Goal: Information Seeking & Learning: Learn about a topic

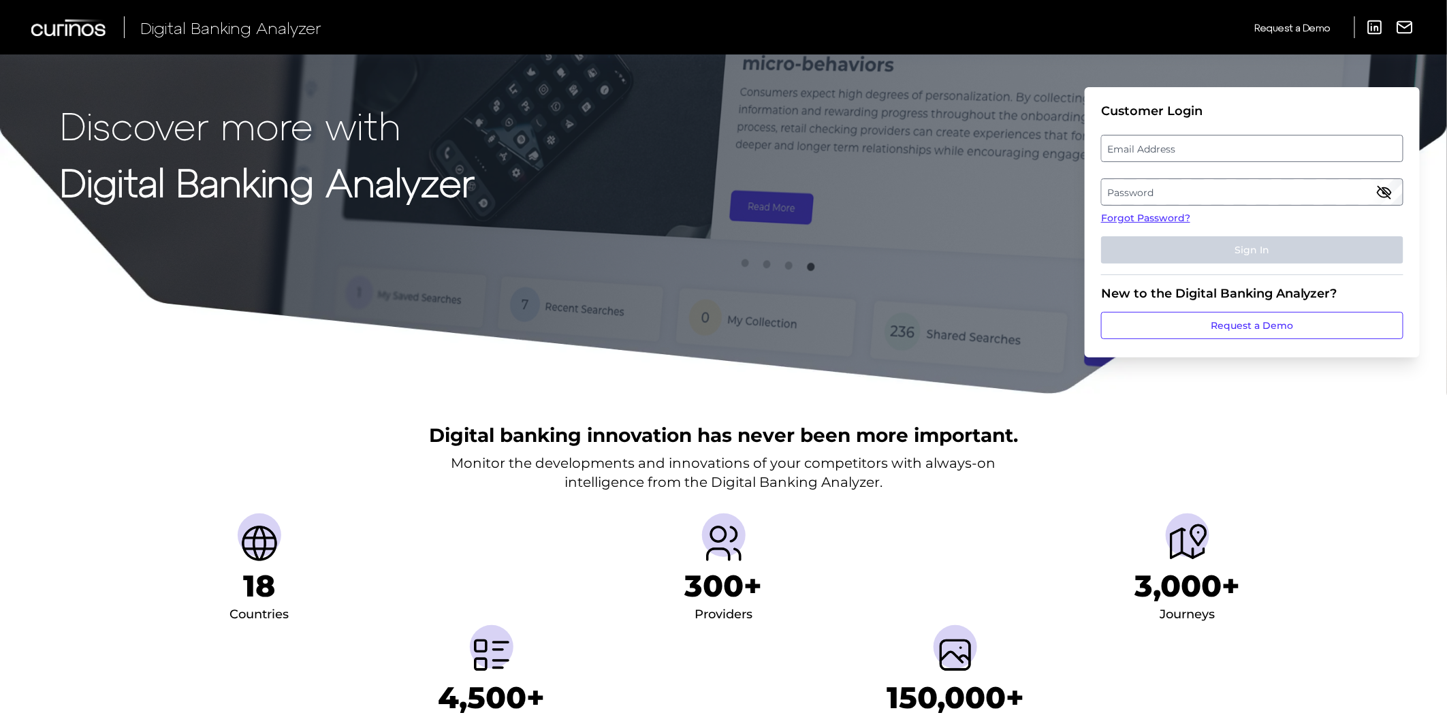
click at [1170, 152] on label "Email Address" at bounding box center [1252, 148] width 300 height 25
click at [1170, 152] on input "email" at bounding box center [1252, 148] width 302 height 27
type input "[PERSON_NAME][EMAIL_ADDRESS][PERSON_NAME][PERSON_NAME][DOMAIN_NAME]"
click at [1169, 193] on label "Password" at bounding box center [1252, 192] width 300 height 25
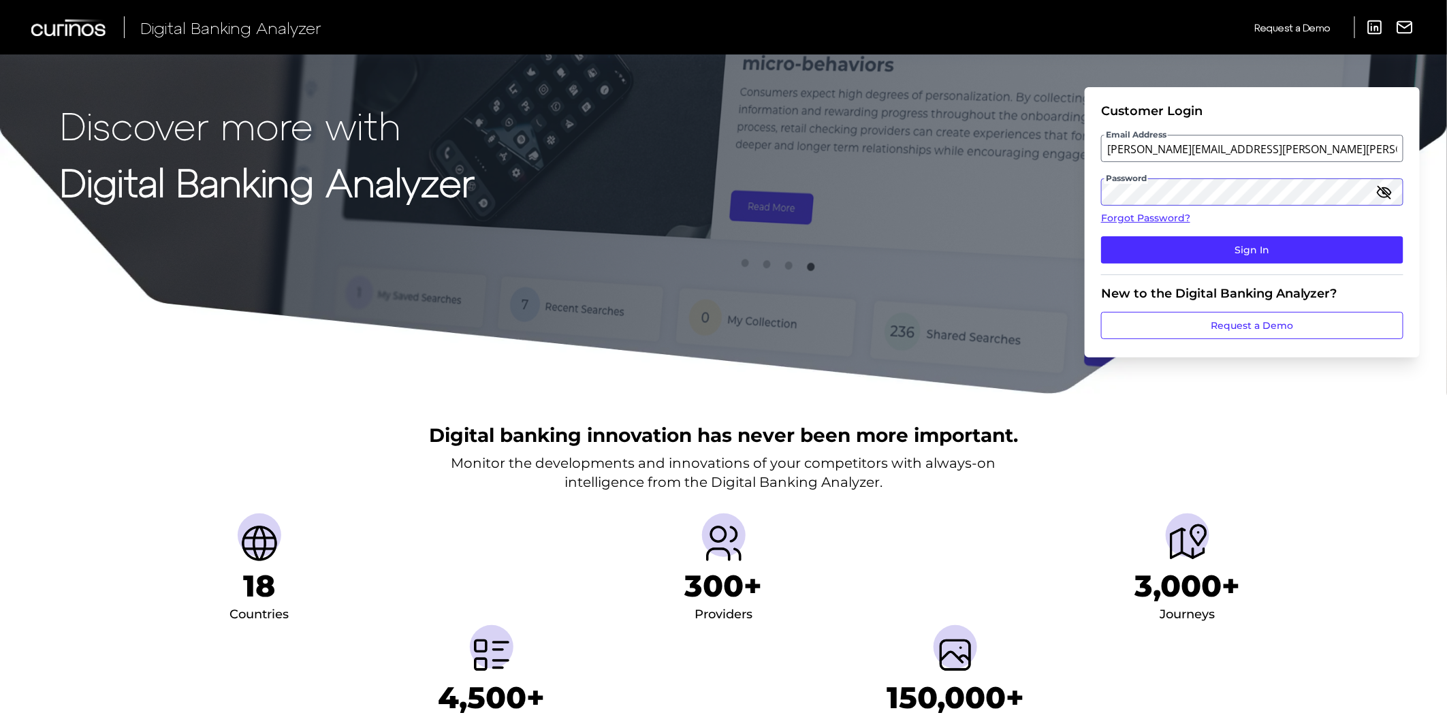
click at [1101, 236] on button "Sign In" at bounding box center [1252, 249] width 302 height 27
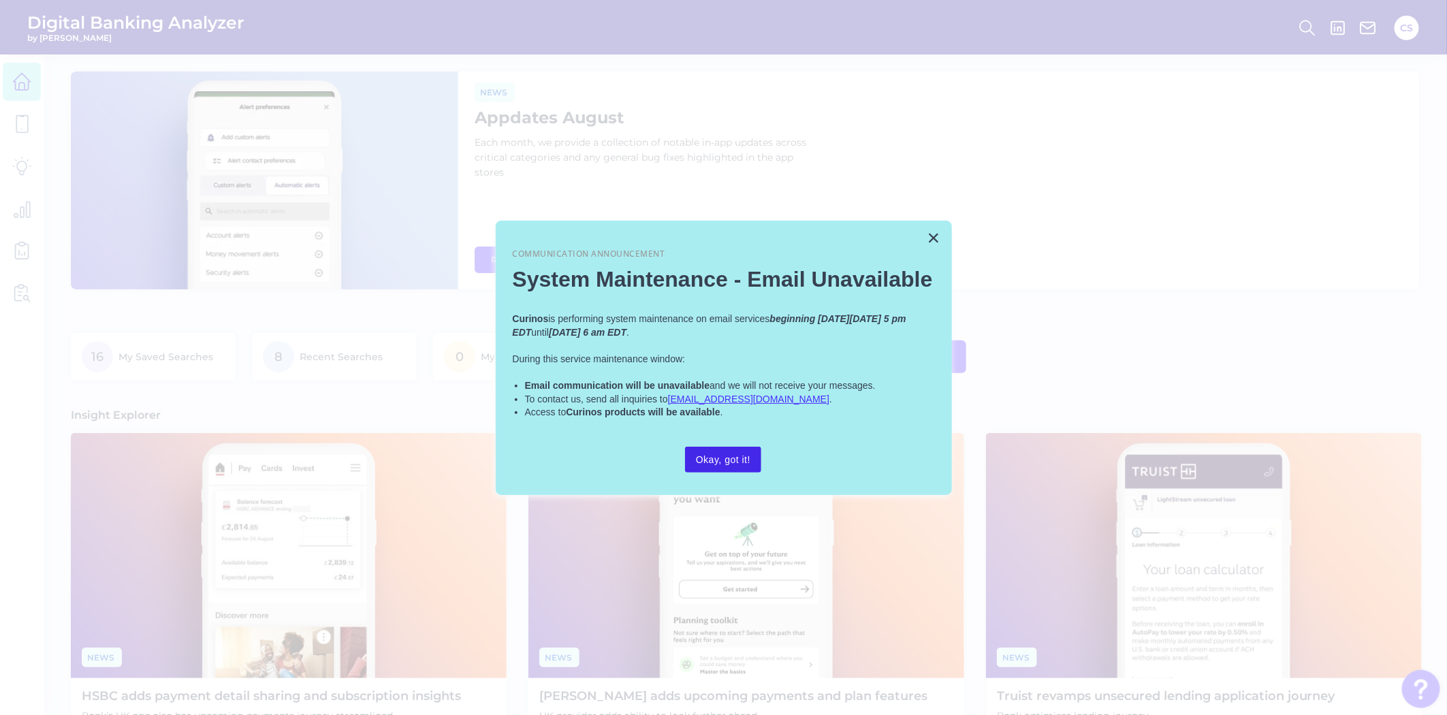
click at [708, 463] on button "Okay, got it!" at bounding box center [723, 460] width 76 height 26
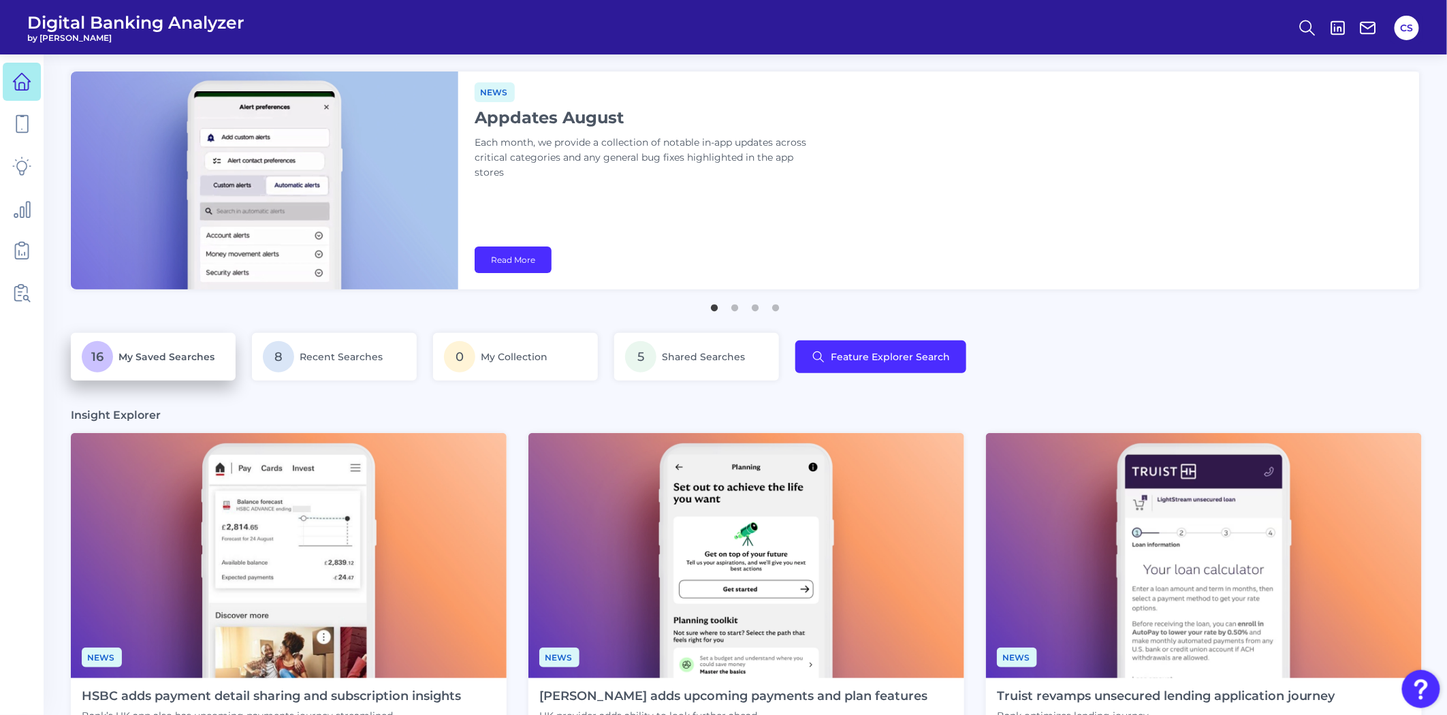
click at [191, 365] on p "16 My Saved Searches" at bounding box center [153, 356] width 143 height 31
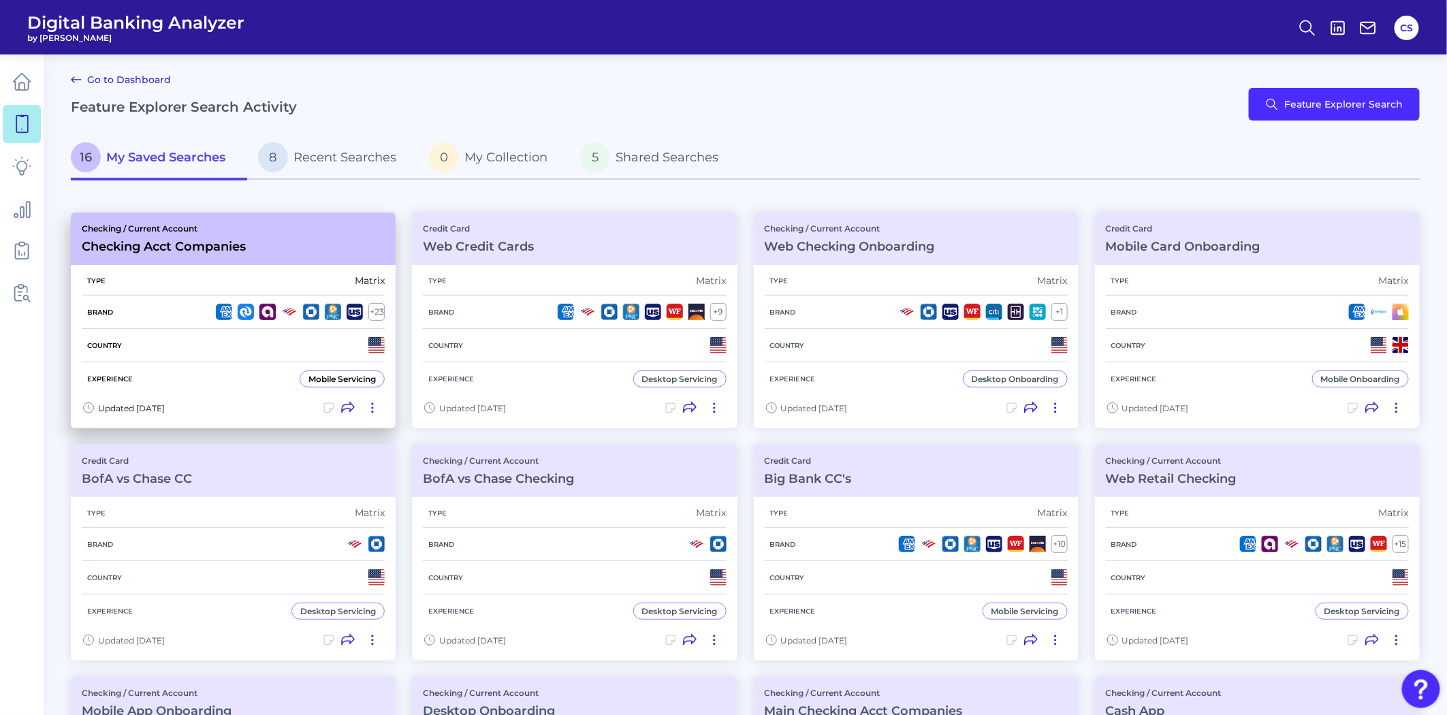
click at [238, 283] on div "Type Matrix" at bounding box center [233, 280] width 303 height 29
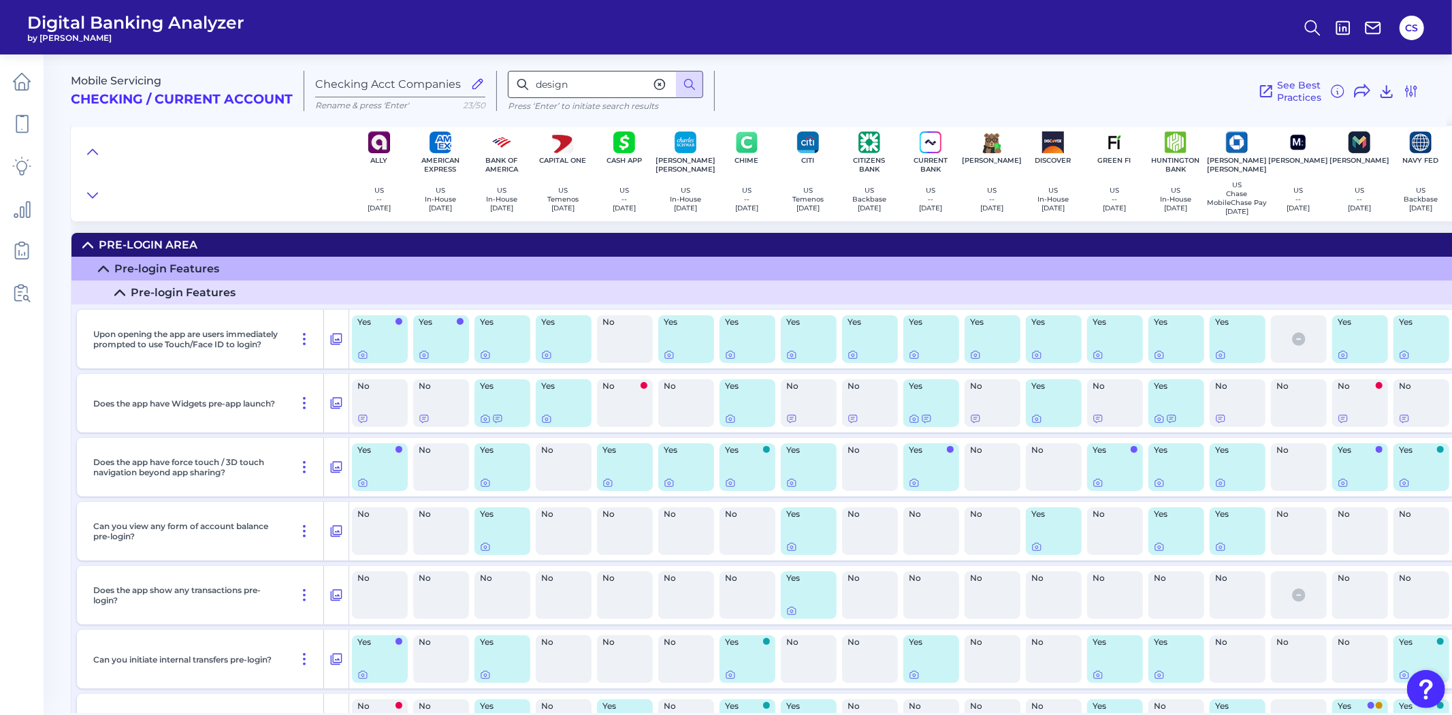
type input "design"
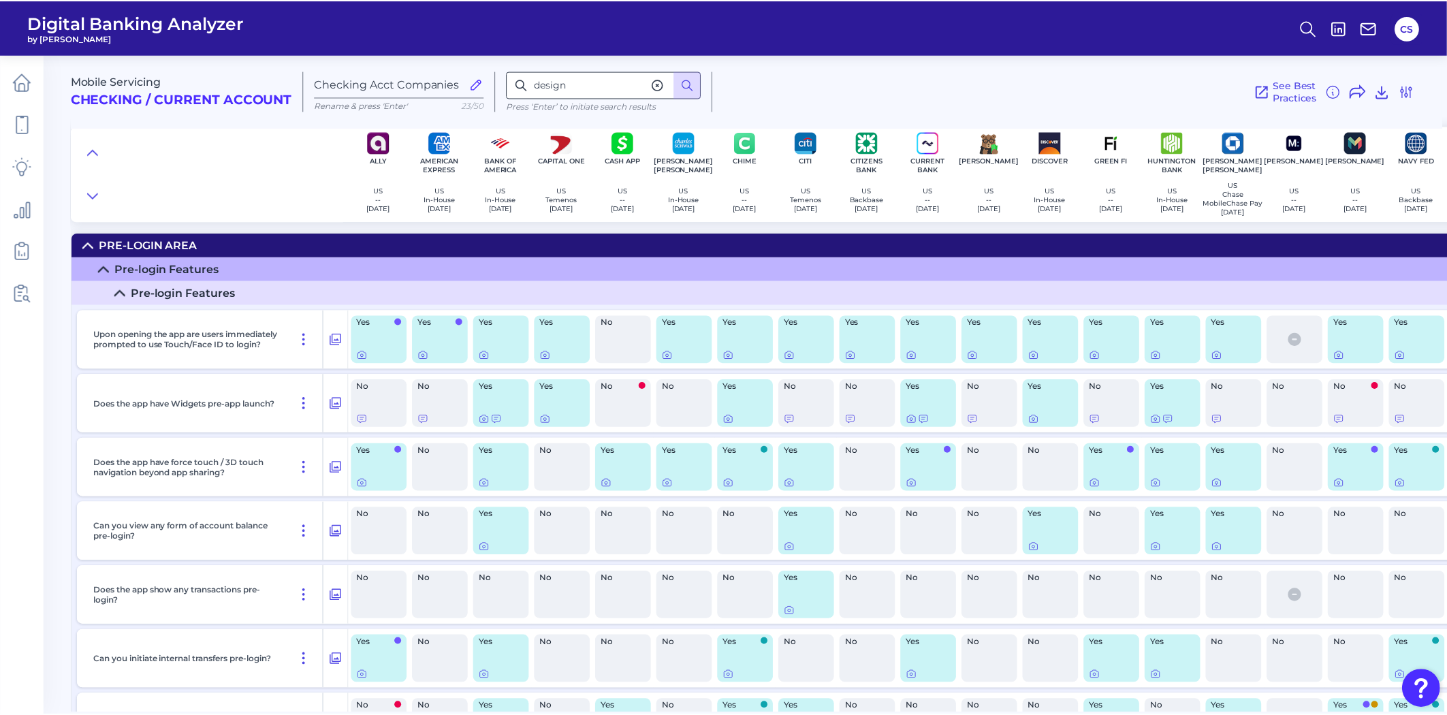
scroll to position [14965, 0]
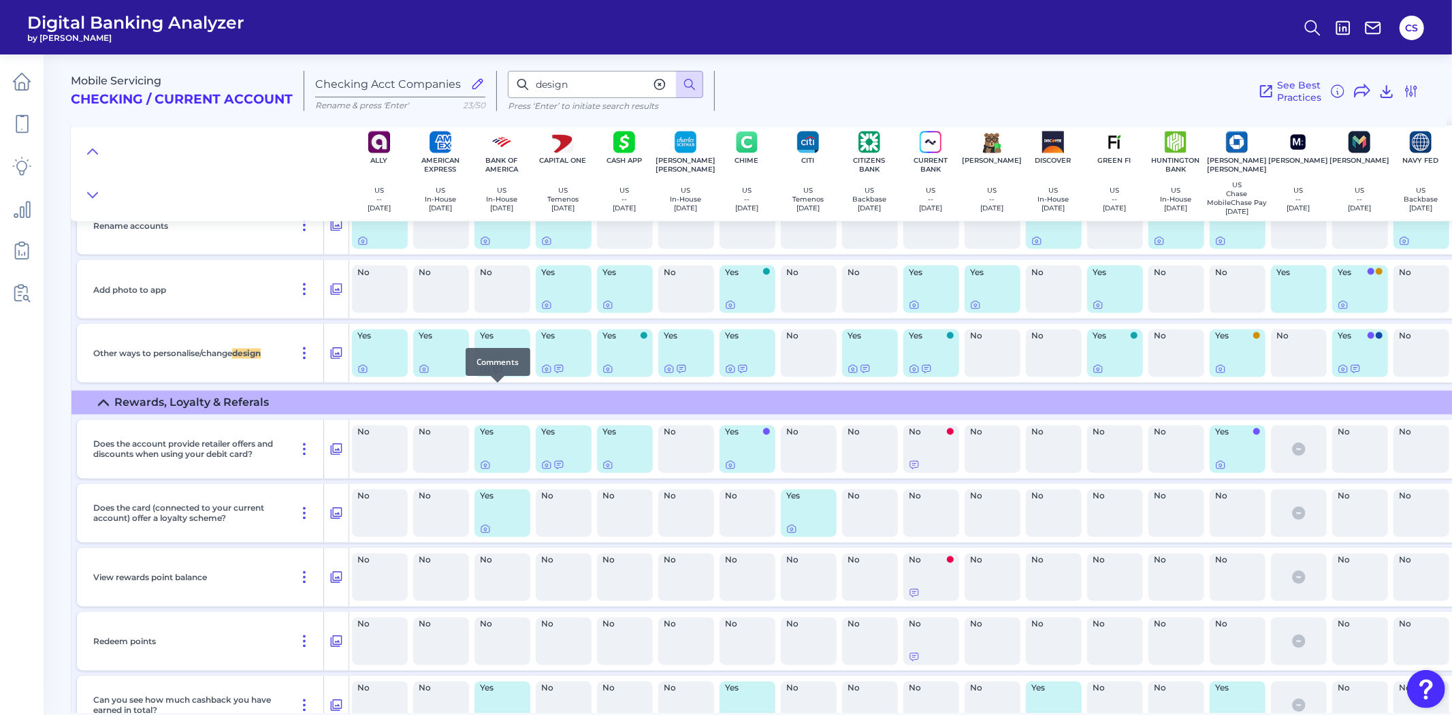
click at [495, 374] on icon at bounding box center [497, 369] width 11 height 11
click at [486, 371] on icon at bounding box center [485, 369] width 3 height 3
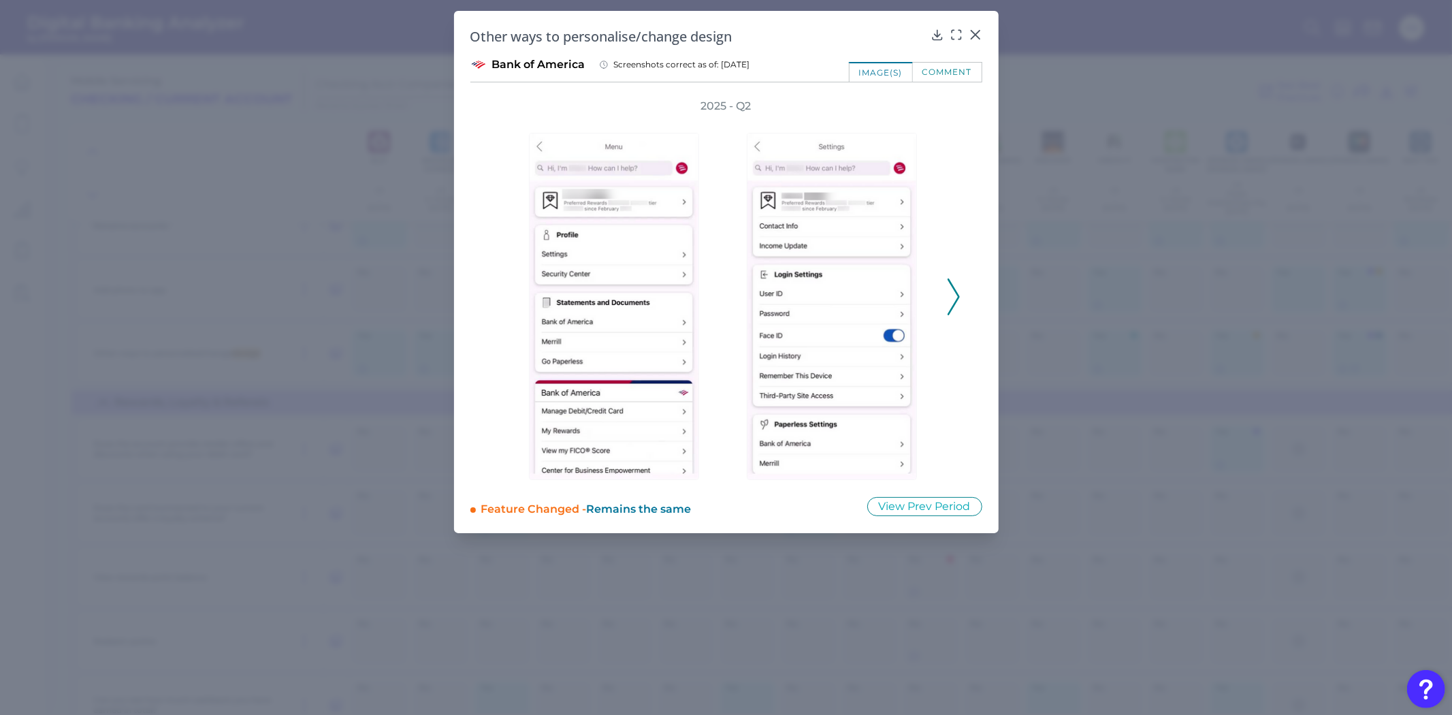
click at [952, 305] on polyline at bounding box center [953, 296] width 10 height 35
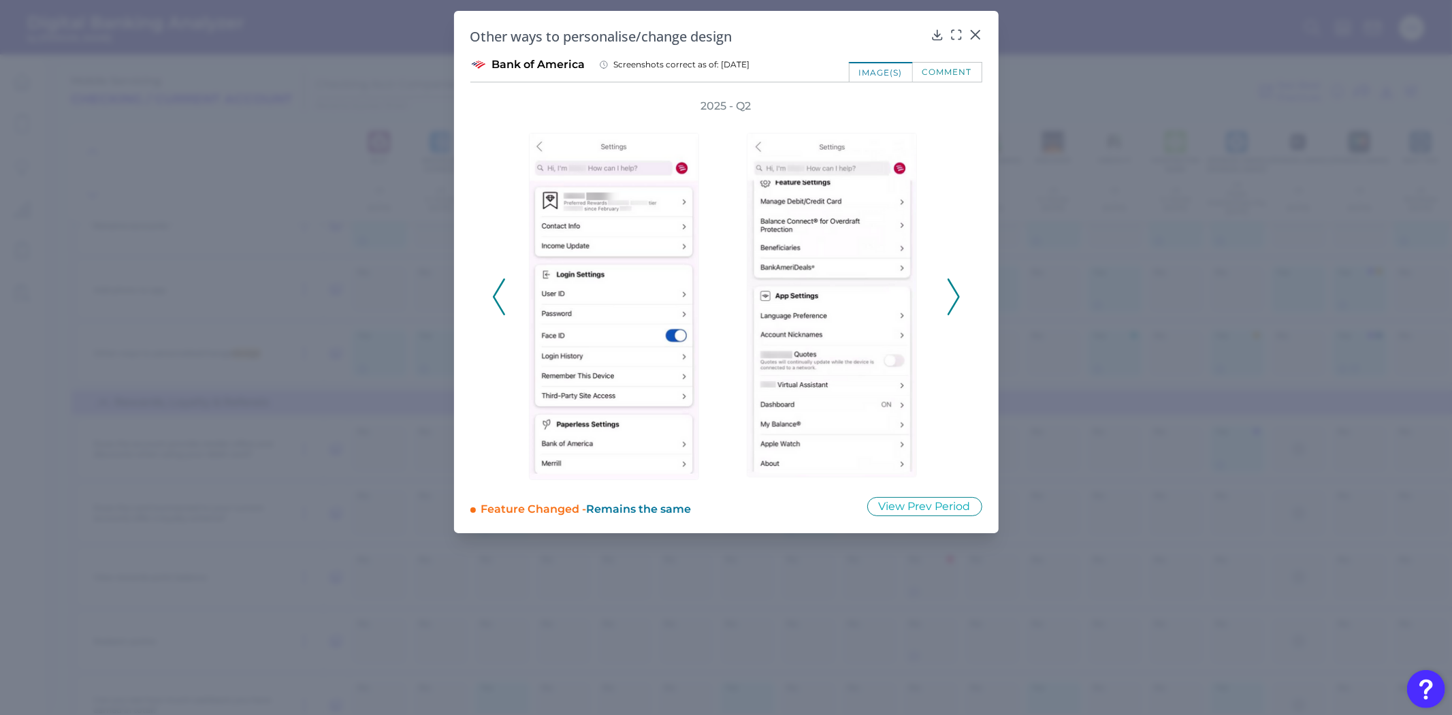
click at [952, 305] on polyline at bounding box center [953, 296] width 10 height 35
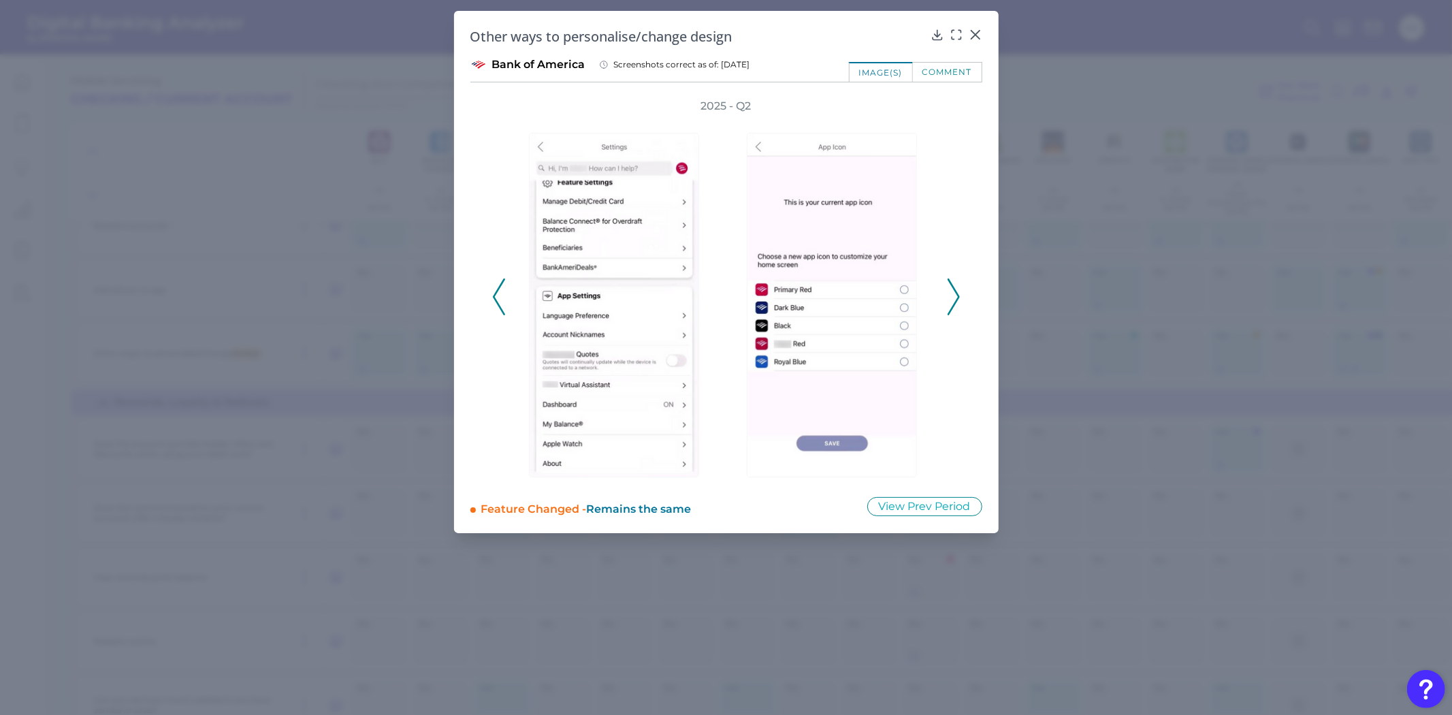
click at [952, 305] on polyline at bounding box center [953, 296] width 10 height 35
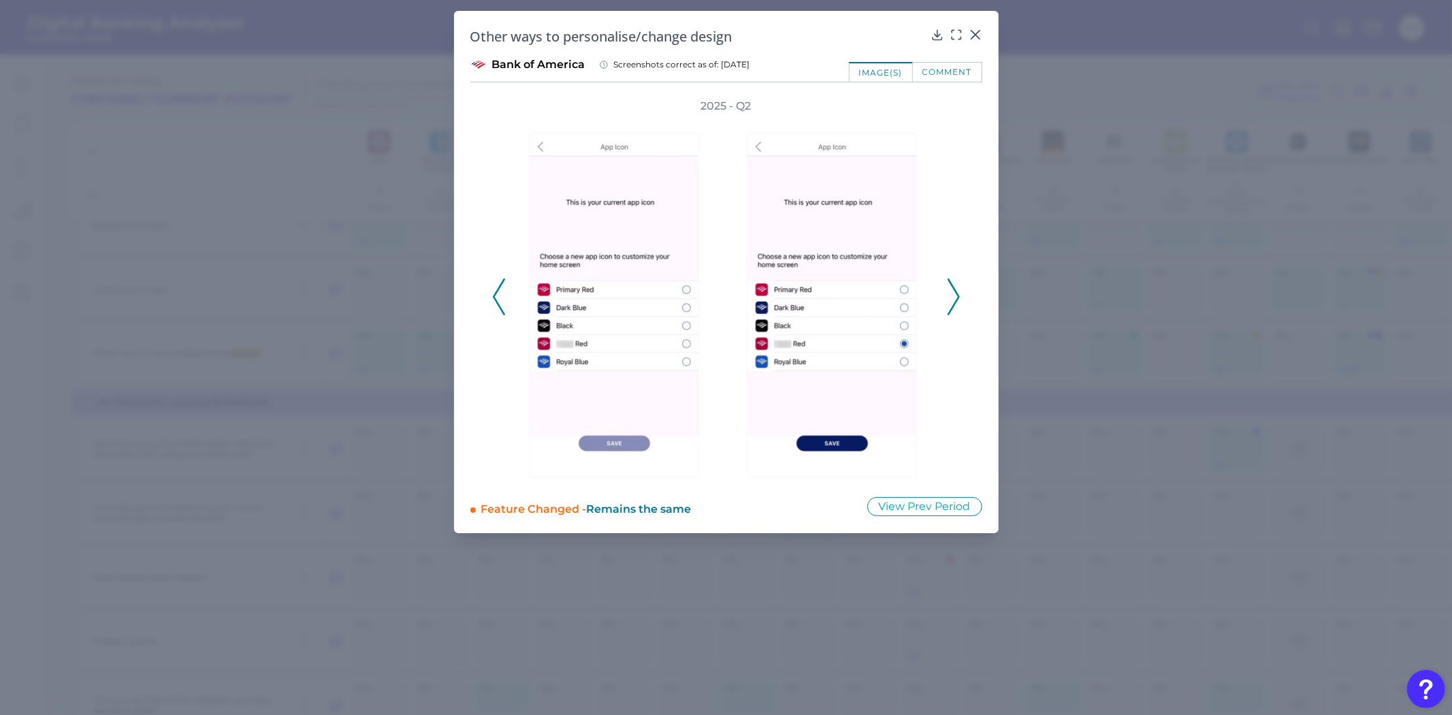
click at [952, 305] on polyline at bounding box center [953, 296] width 10 height 35
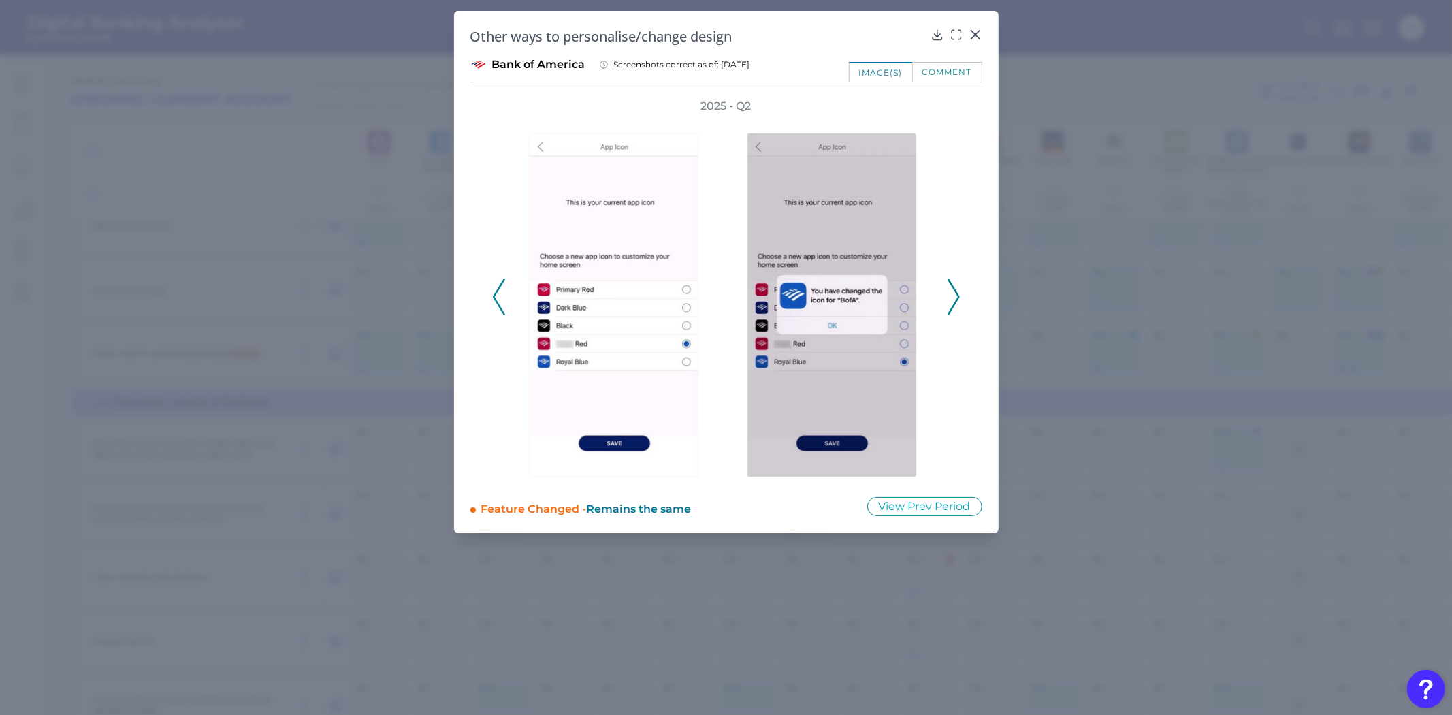
click at [958, 309] on icon at bounding box center [954, 296] width 12 height 37
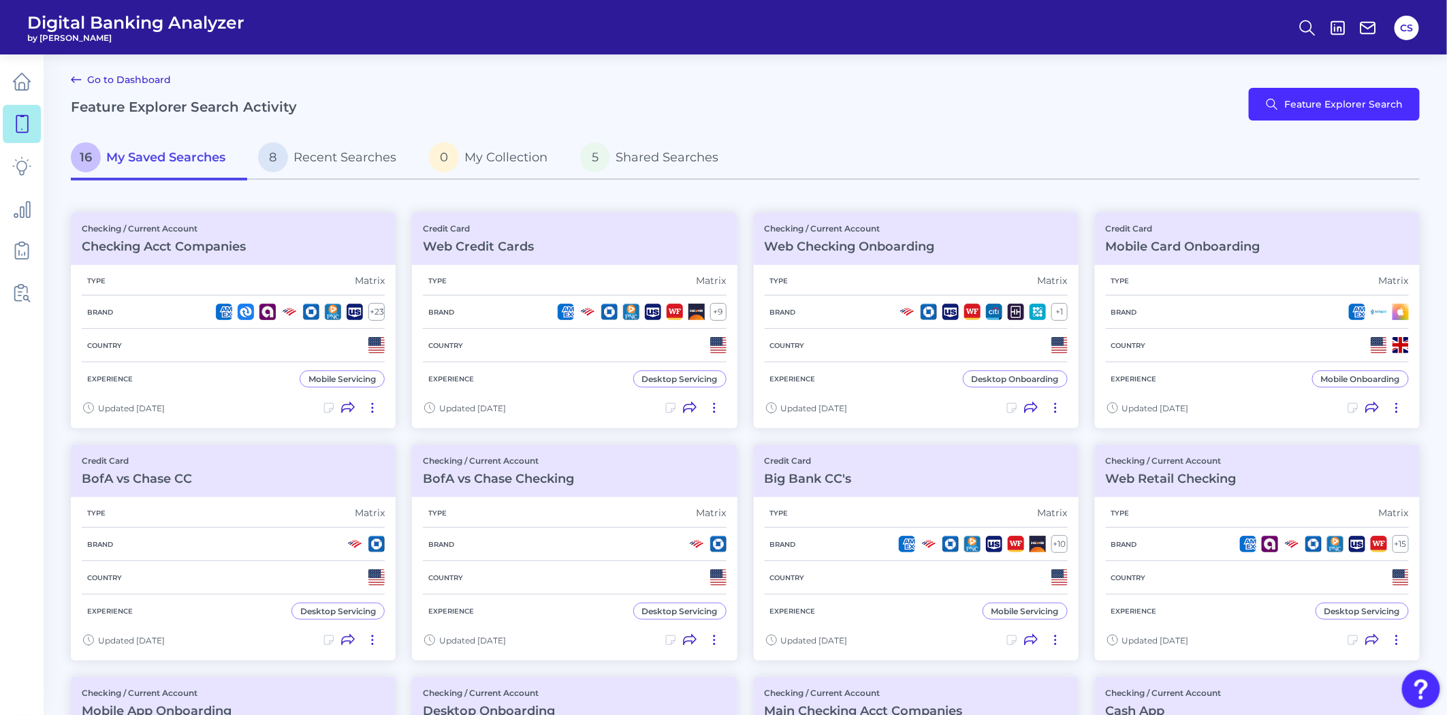
click at [91, 25] on span "Digital Banking Analyzer" at bounding box center [135, 22] width 217 height 20
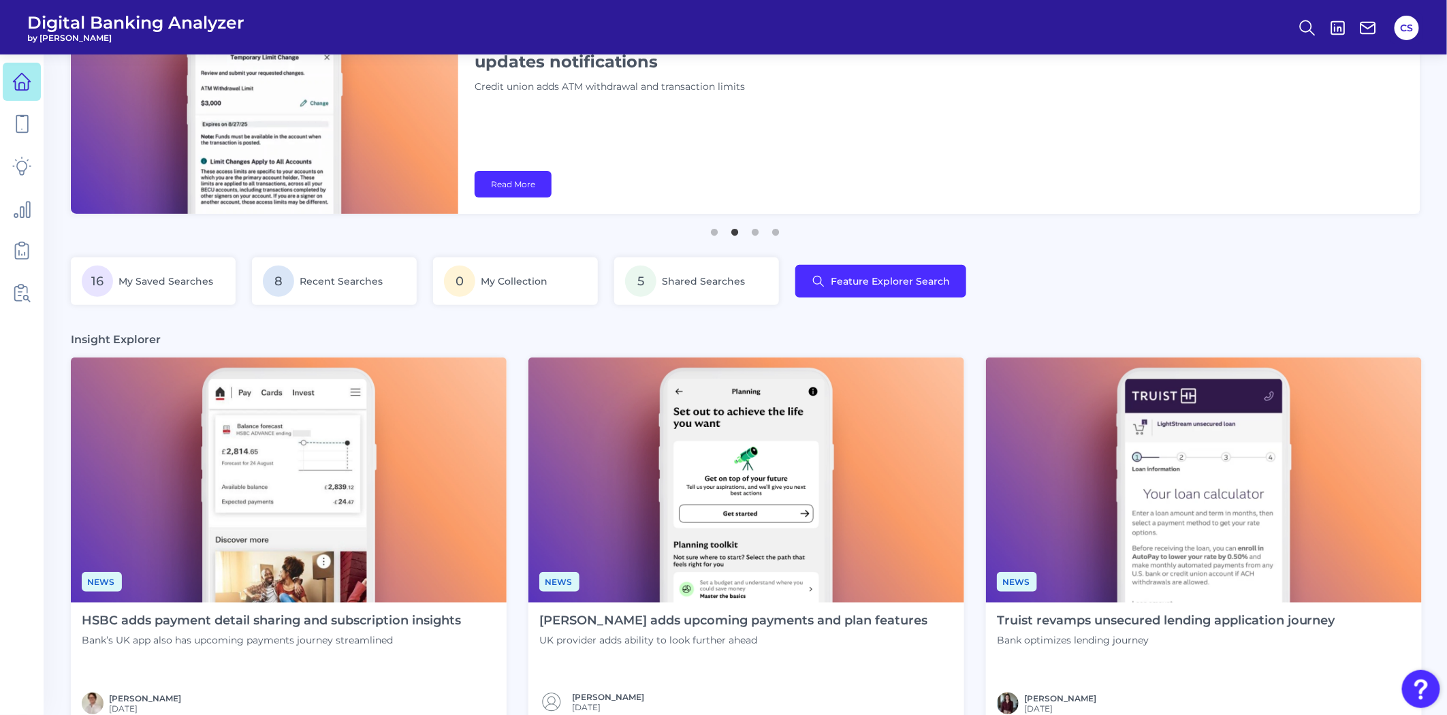
scroll to position [151, 0]
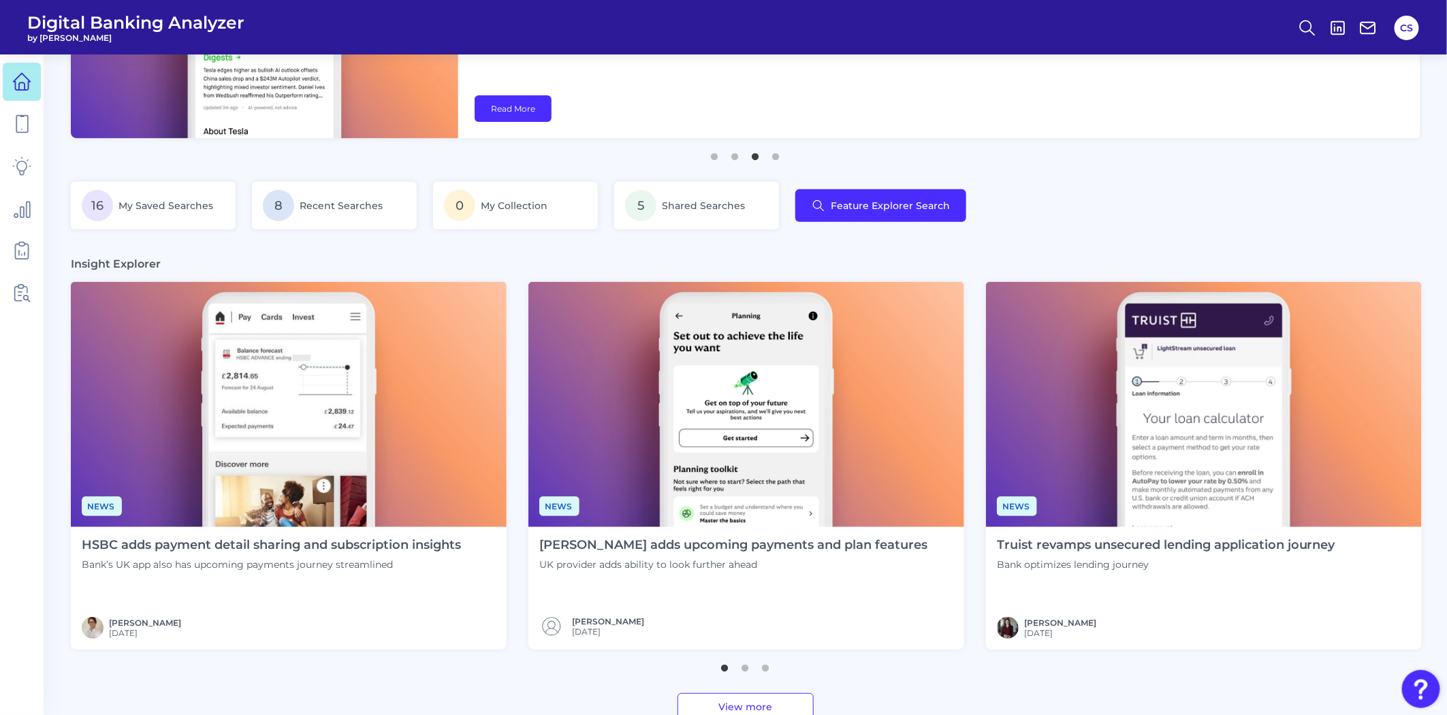
click at [330, 434] on img at bounding box center [289, 404] width 436 height 245
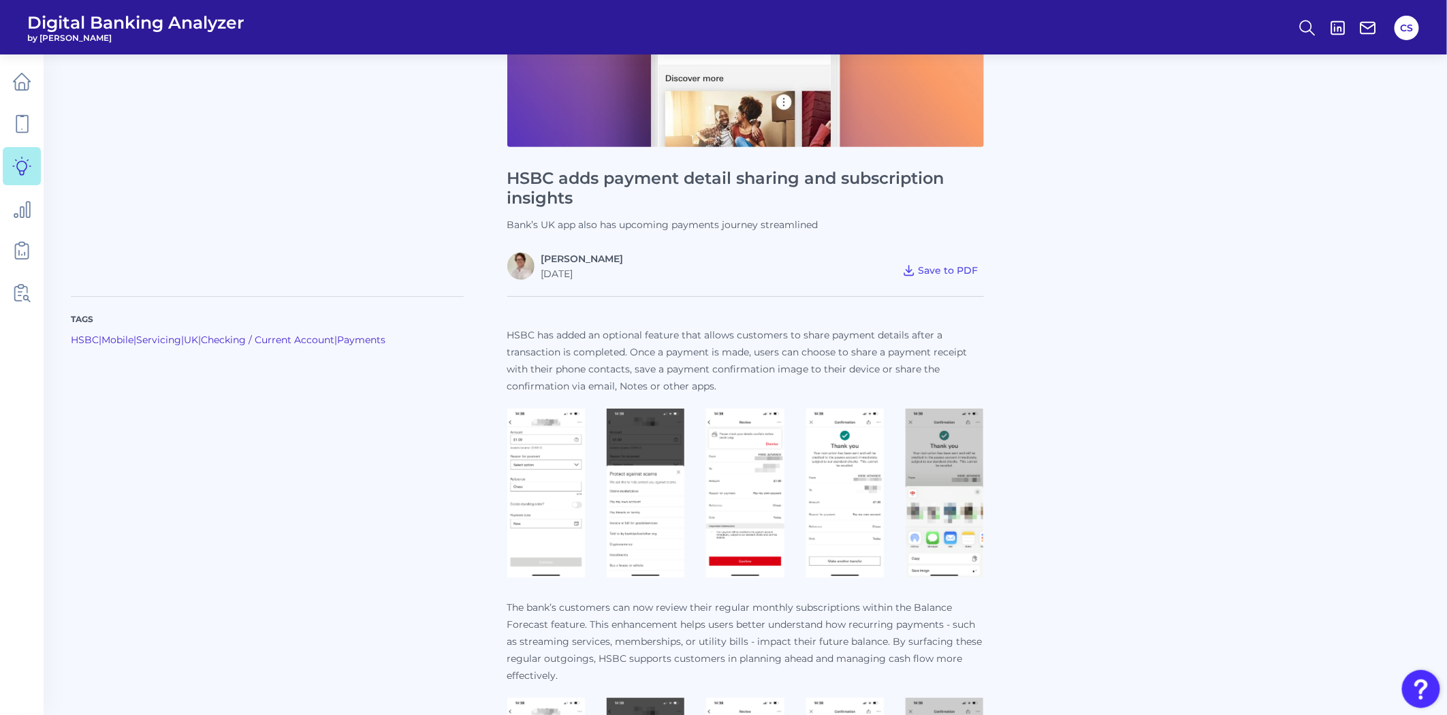
scroll to position [302, 0]
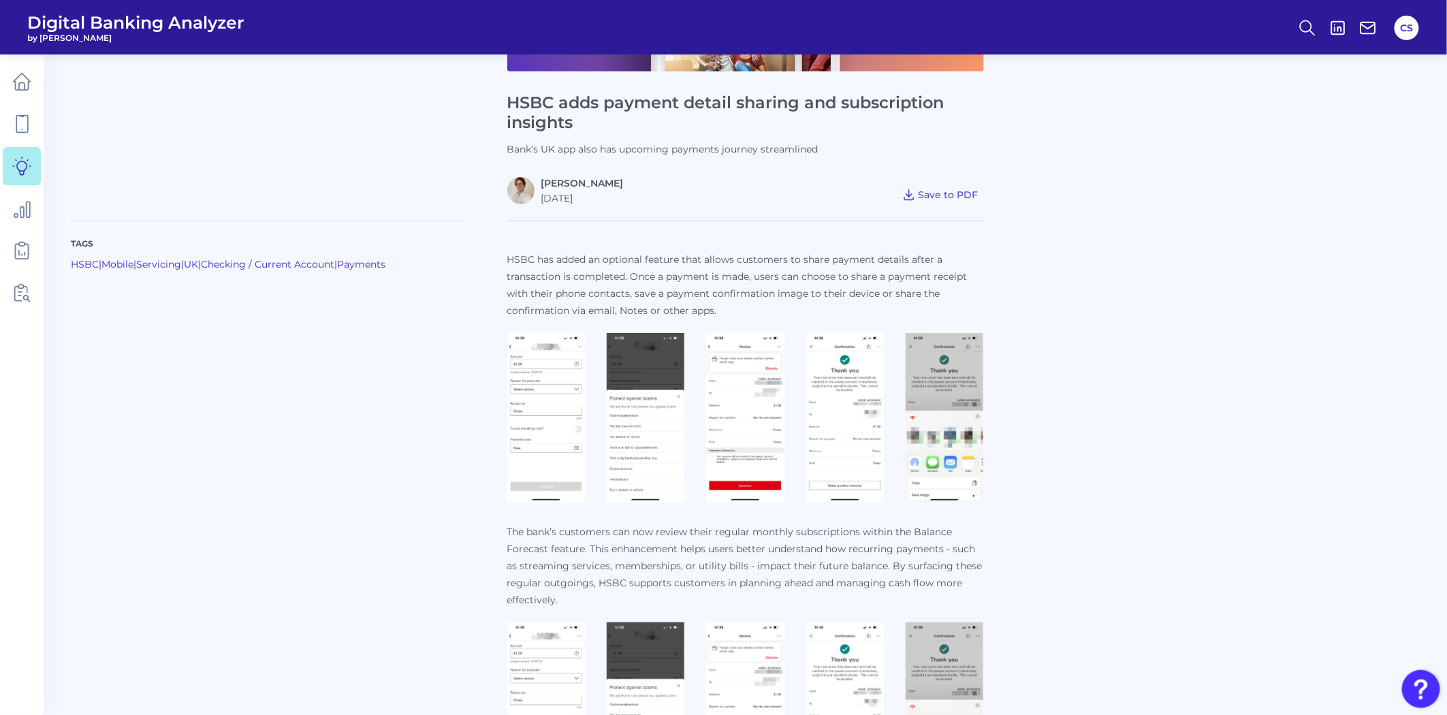
click at [561, 404] on img at bounding box center [546, 417] width 78 height 169
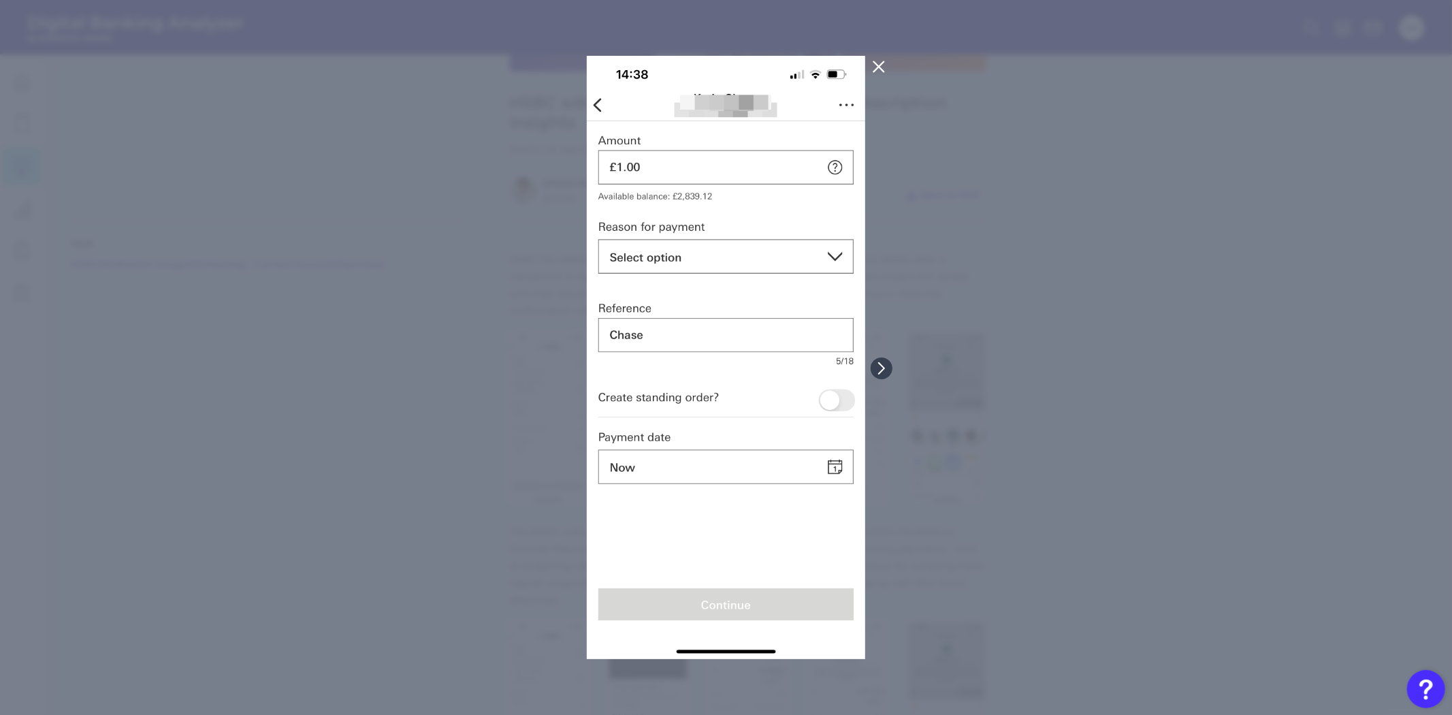
click at [1178, 468] on div at bounding box center [726, 357] width 1452 height 715
click at [1104, 378] on div at bounding box center [726, 357] width 1452 height 715
click at [873, 63] on icon at bounding box center [879, 67] width 16 height 16
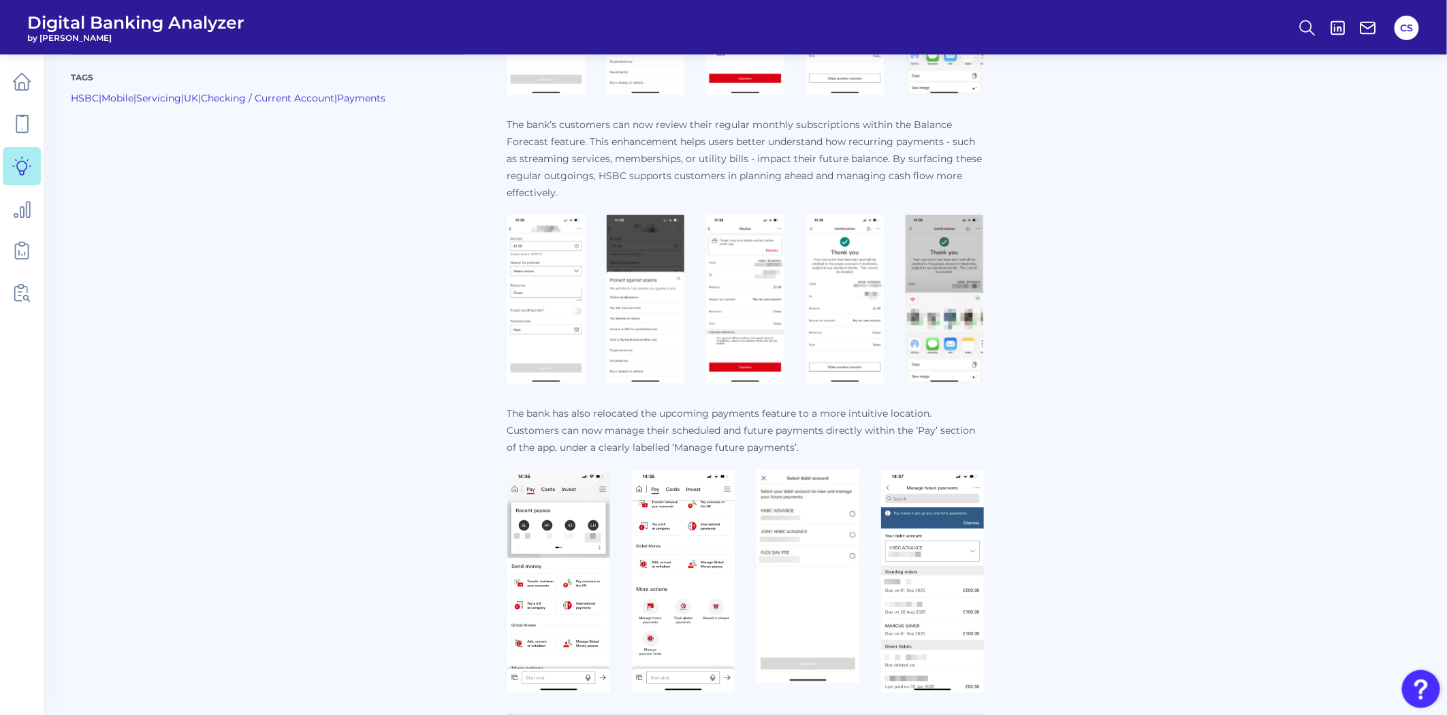
scroll to position [785, 0]
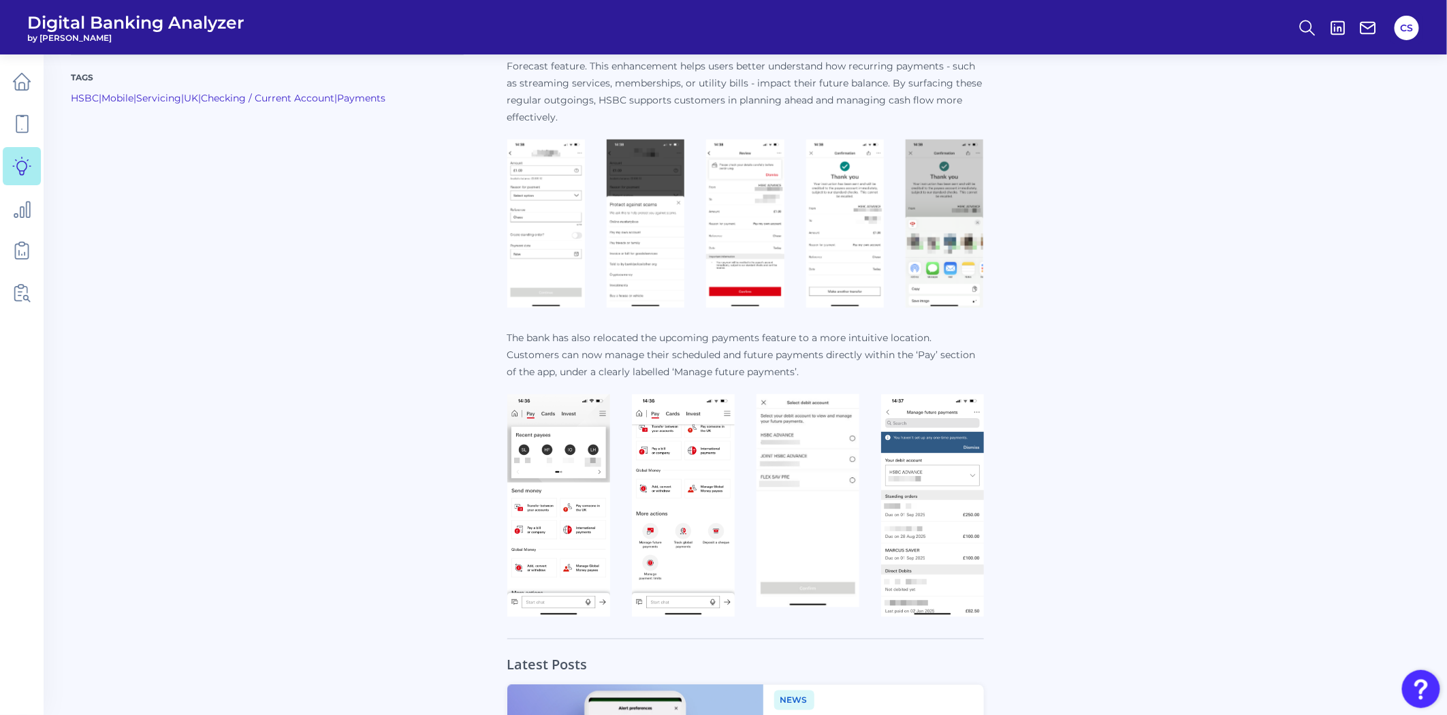
click at [539, 481] on img at bounding box center [558, 505] width 103 height 223
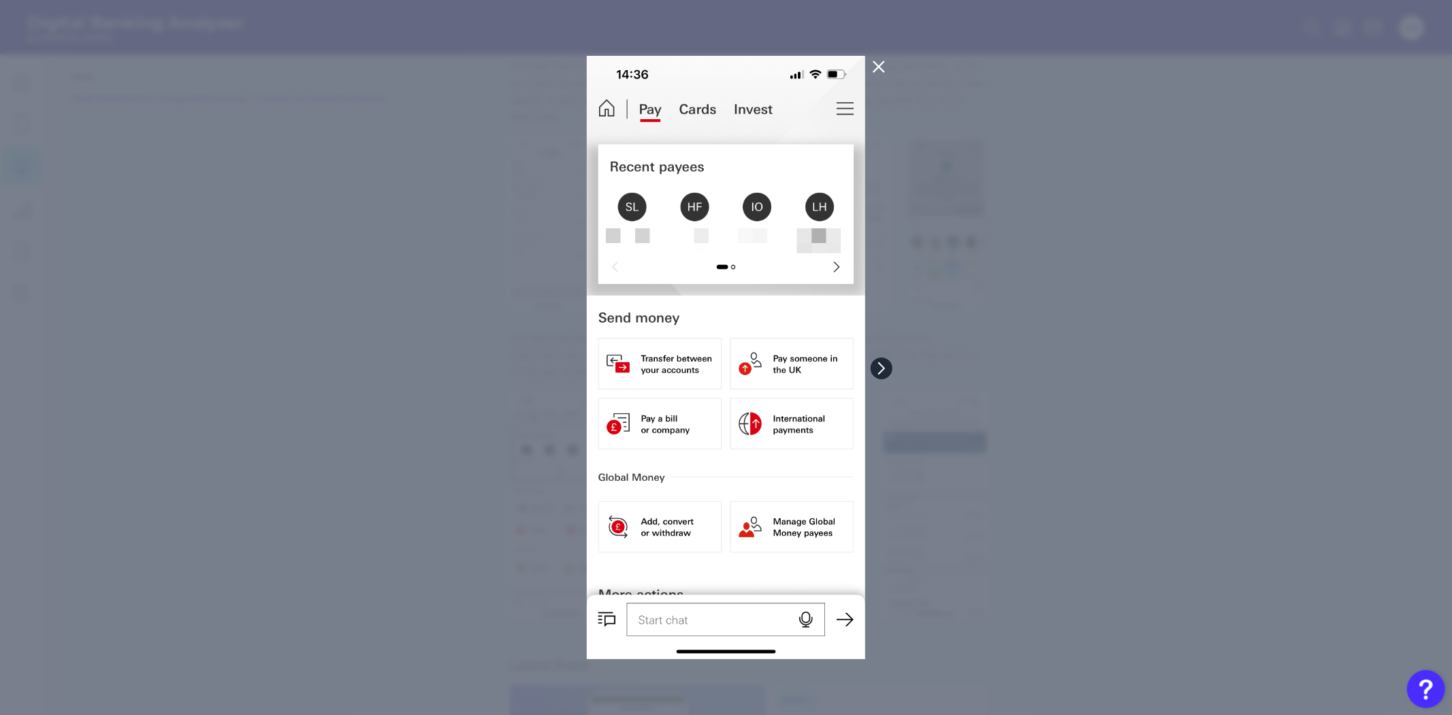
click at [885, 365] on icon at bounding box center [882, 368] width 12 height 12
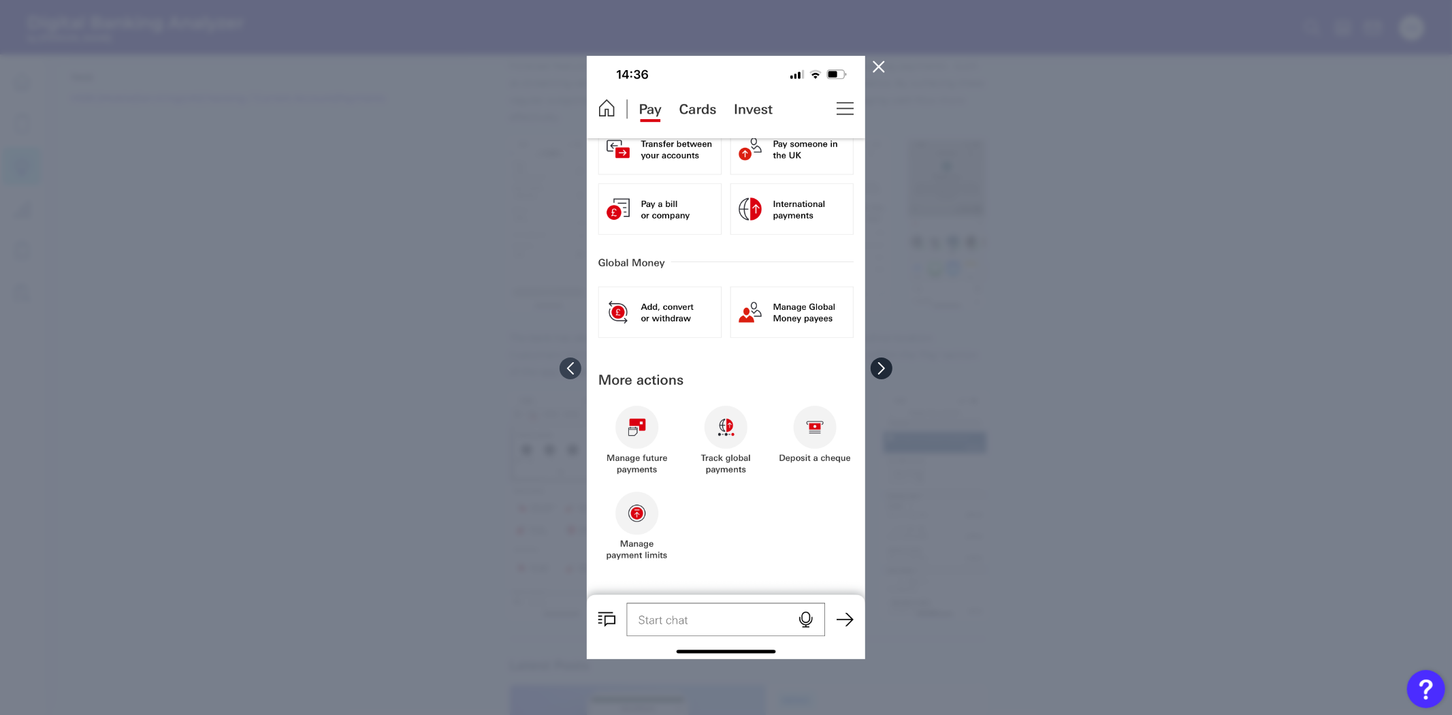
click at [885, 365] on icon at bounding box center [882, 368] width 12 height 12
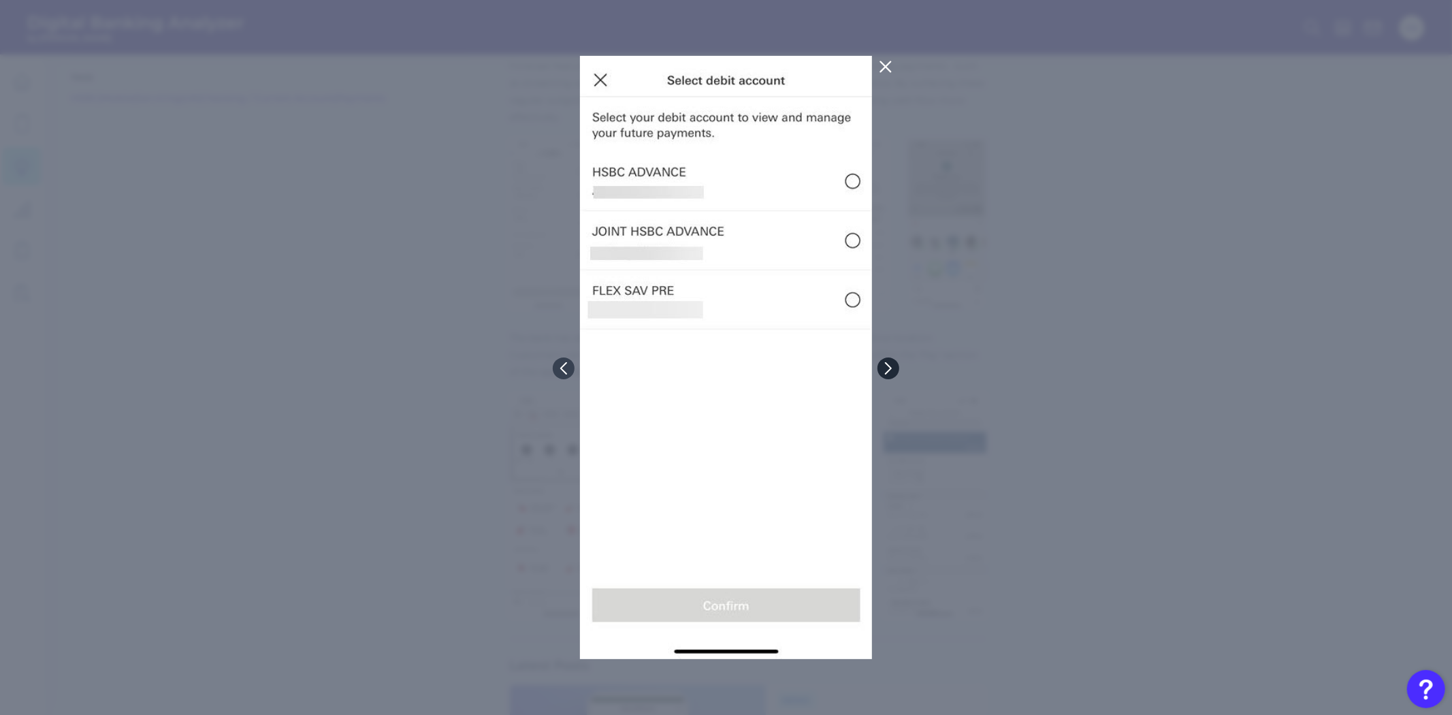
click at [885, 365] on icon at bounding box center [888, 368] width 12 height 12
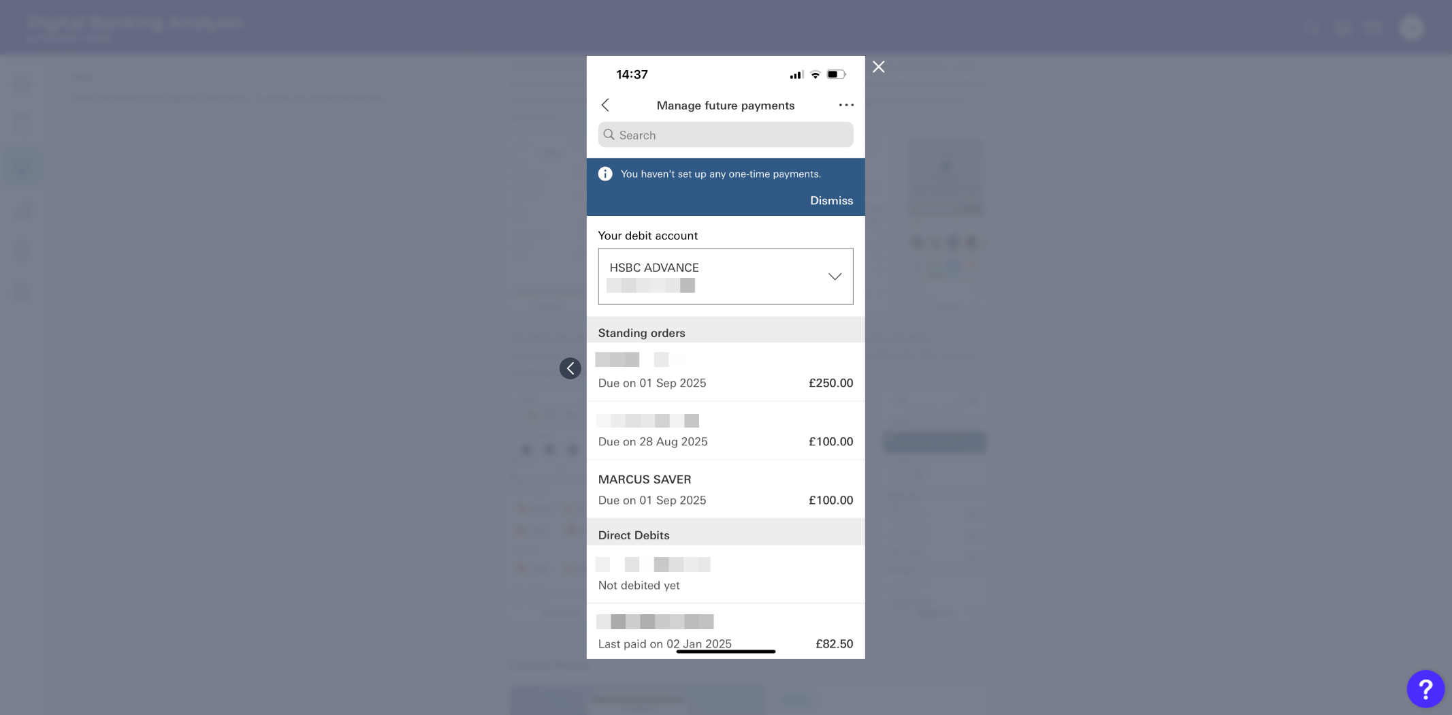
click at [885, 365] on div at bounding box center [726, 357] width 1452 height 715
click at [1179, 404] on div at bounding box center [726, 357] width 1452 height 715
click at [884, 69] on icon at bounding box center [879, 67] width 16 height 16
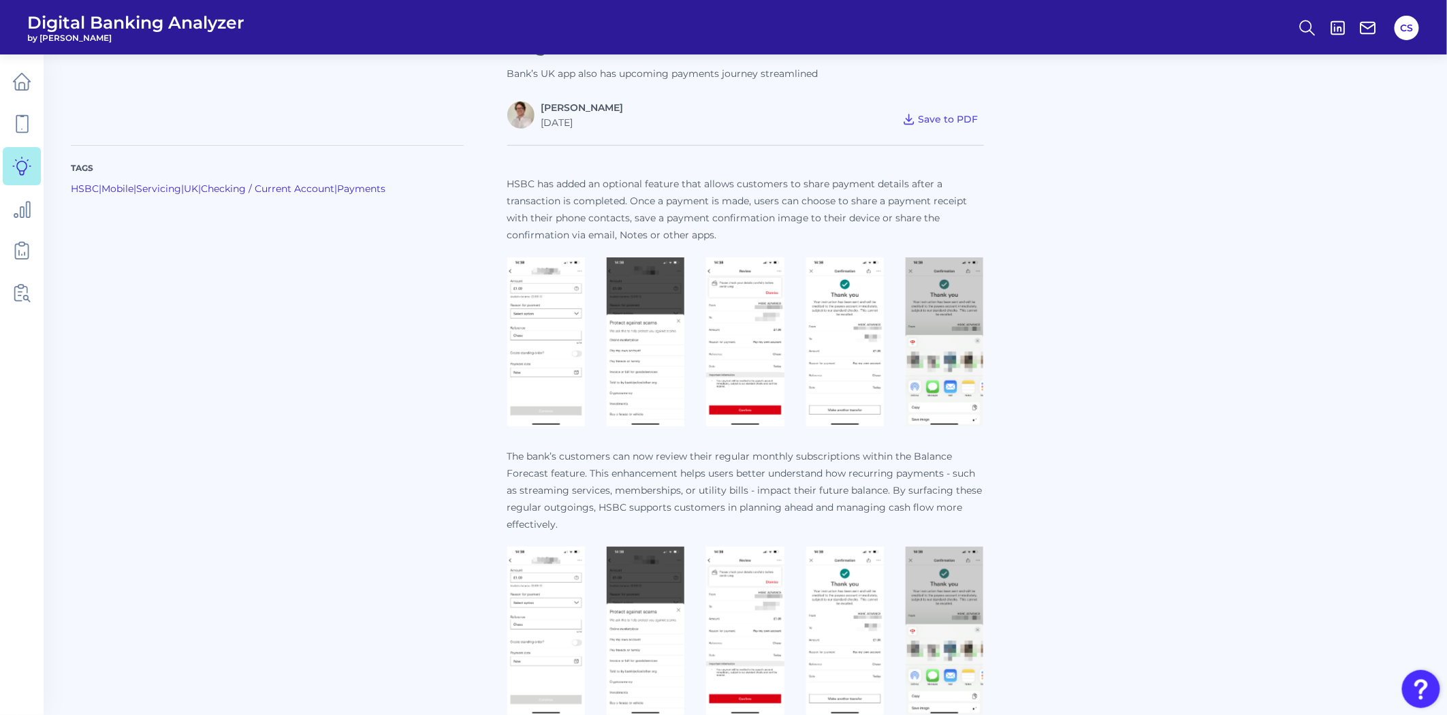
scroll to position [453, 0]
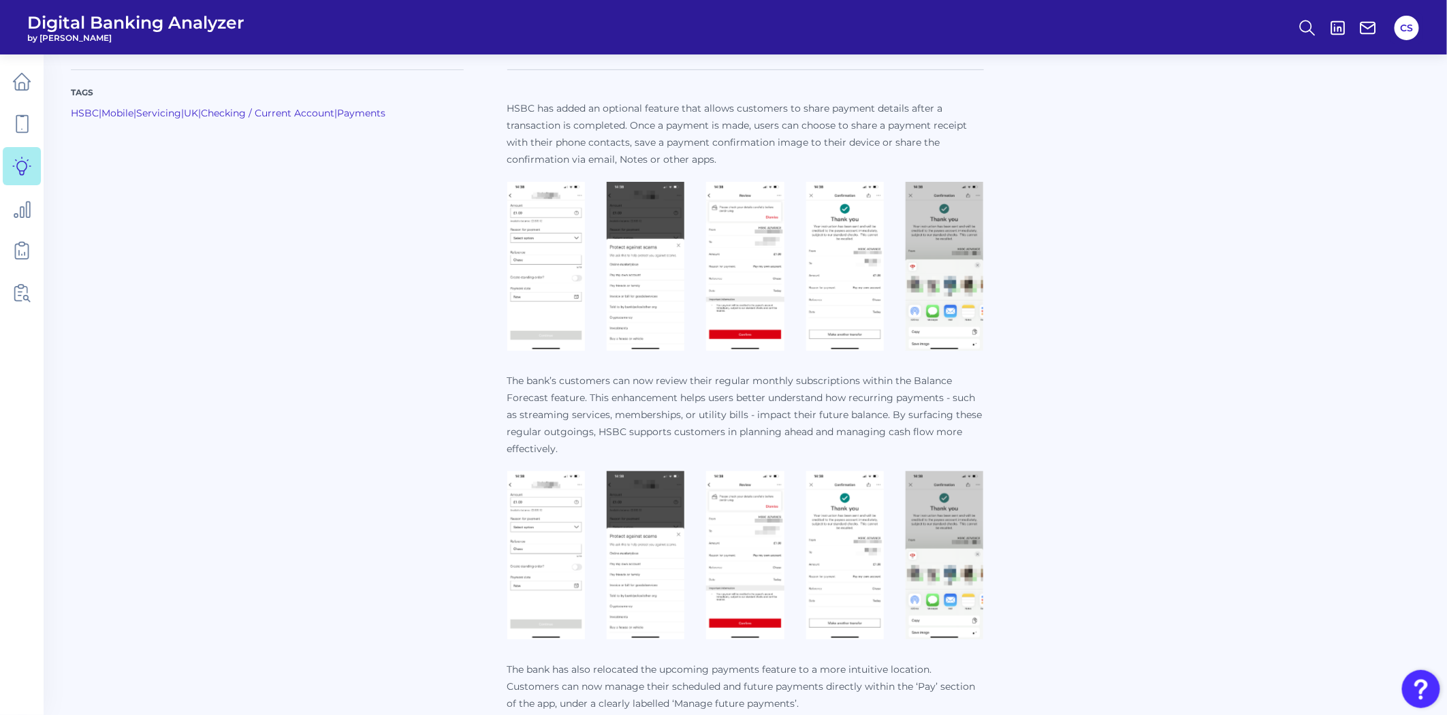
click at [536, 532] on img at bounding box center [546, 555] width 78 height 169
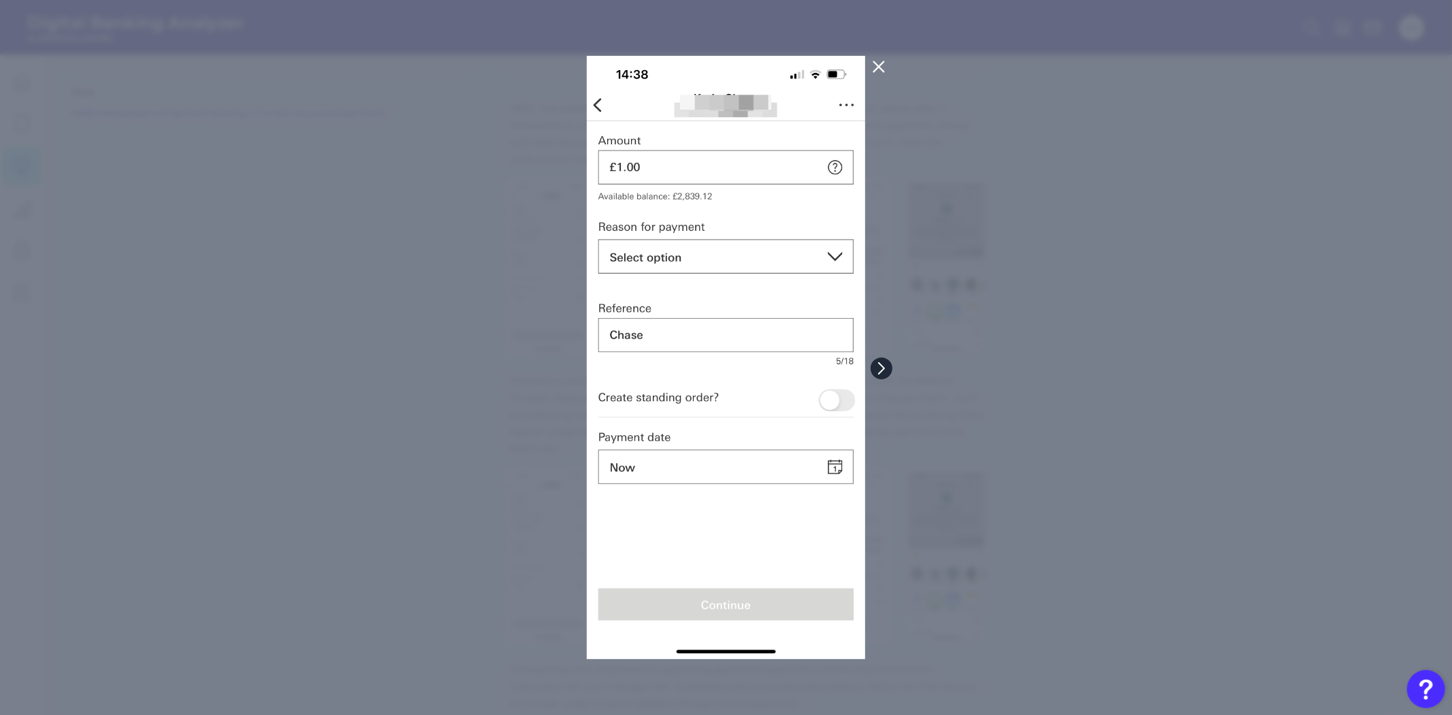
click at [887, 364] on icon at bounding box center [882, 368] width 12 height 12
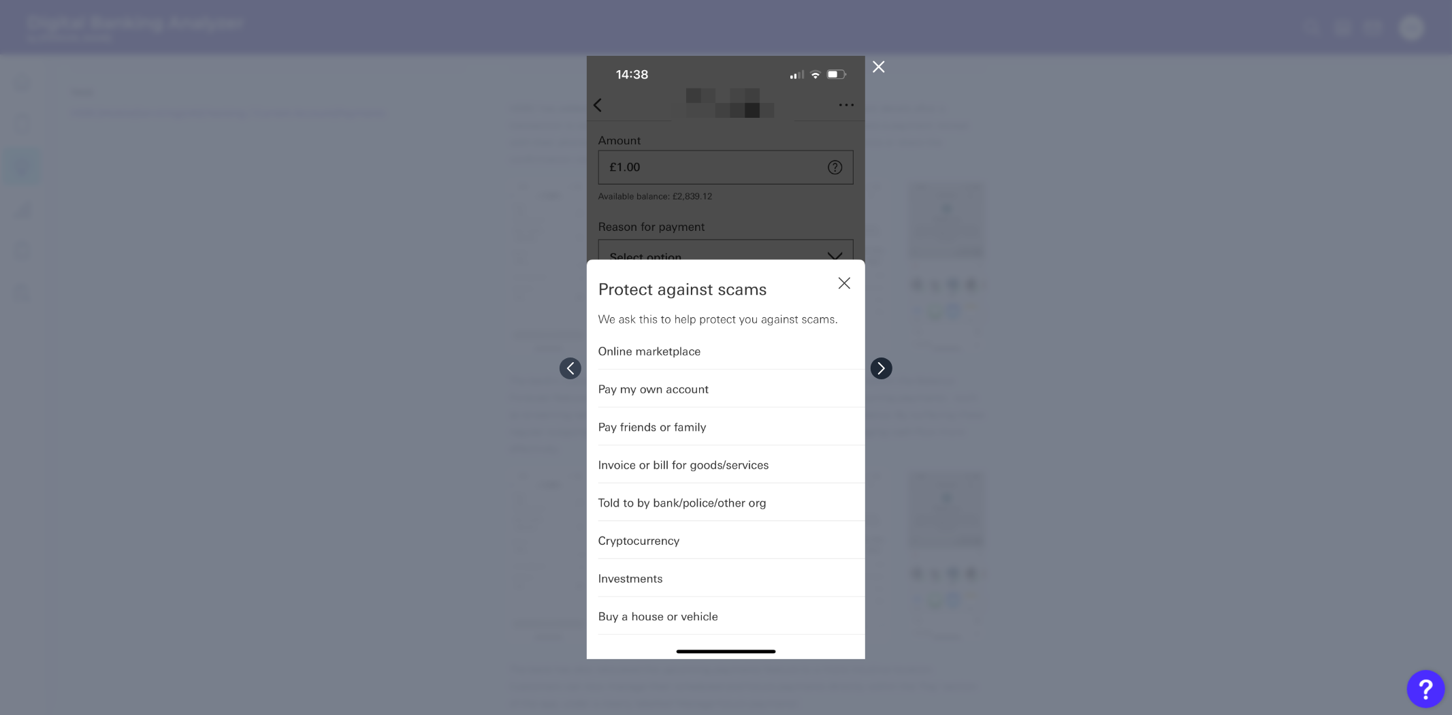
click at [886, 364] on icon at bounding box center [882, 368] width 12 height 12
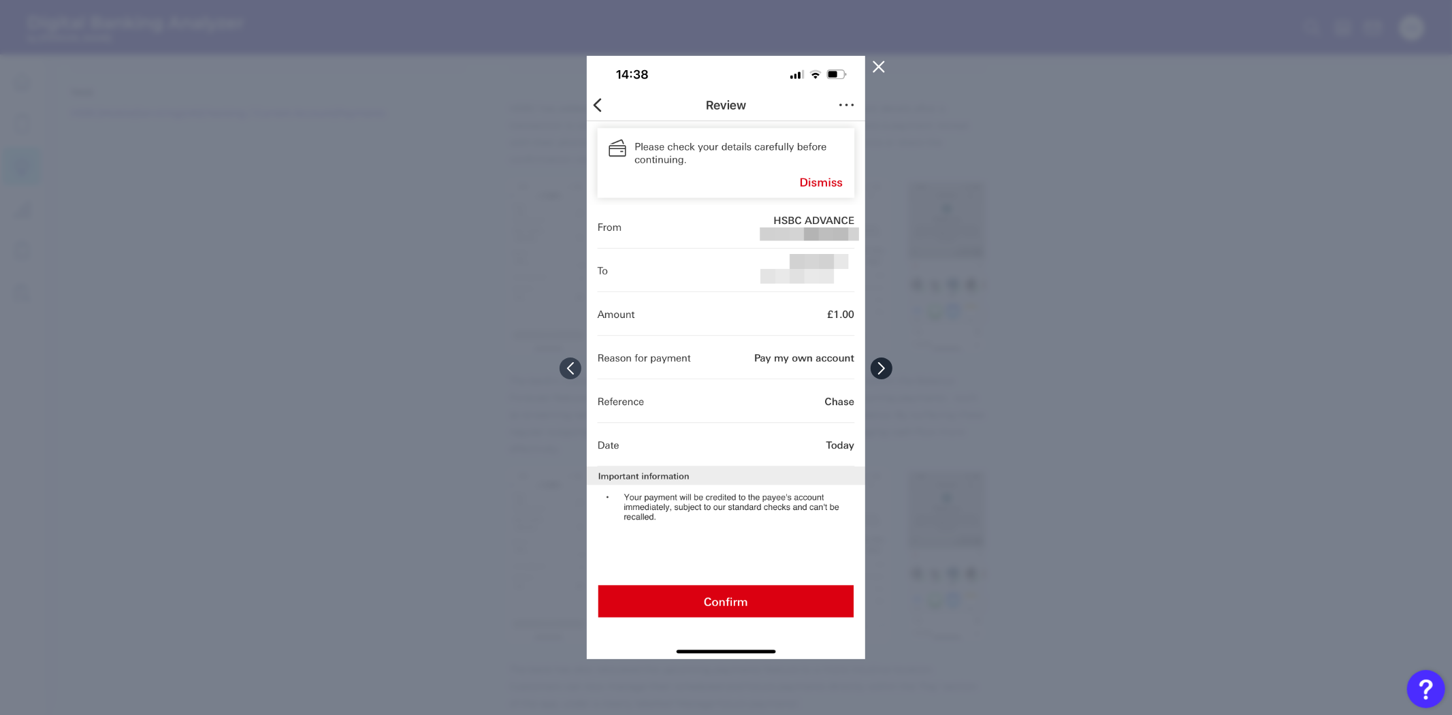
click at [886, 364] on icon at bounding box center [882, 368] width 12 height 12
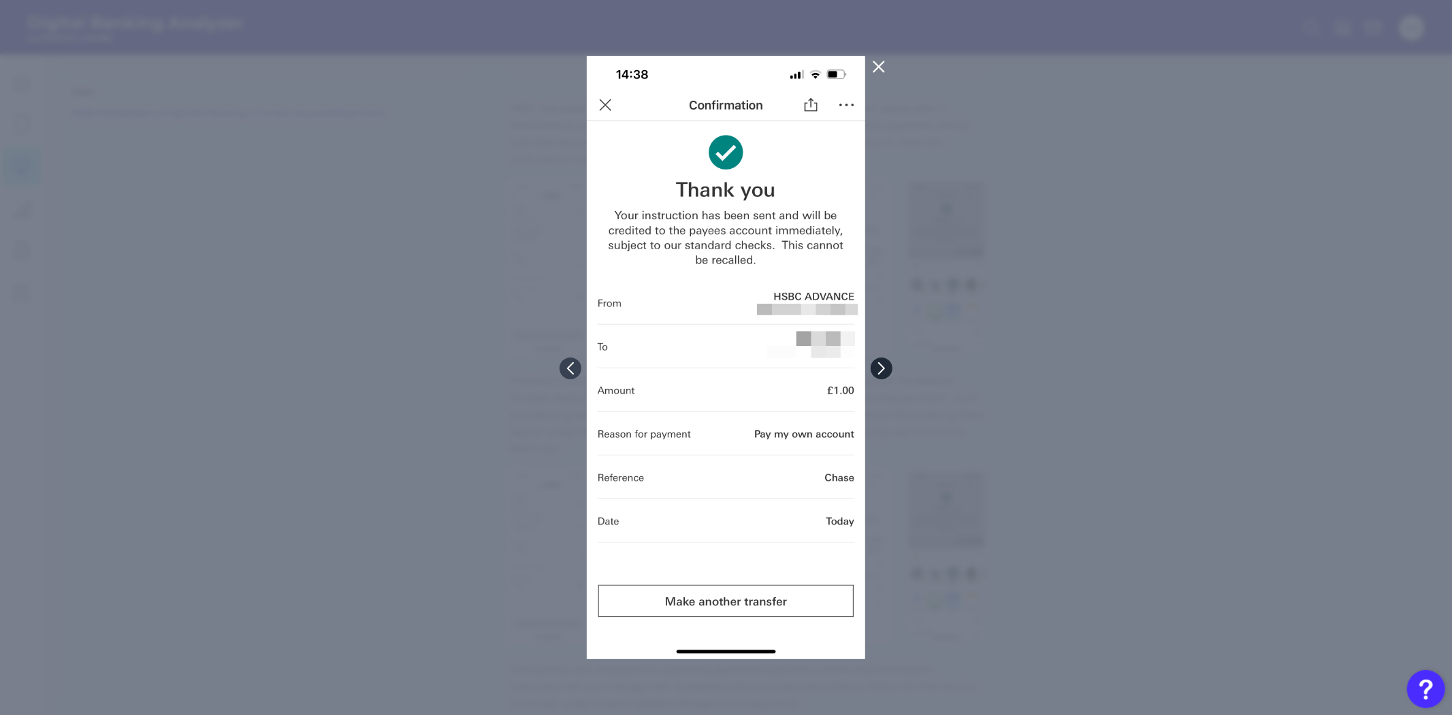
click at [886, 364] on icon at bounding box center [882, 368] width 12 height 12
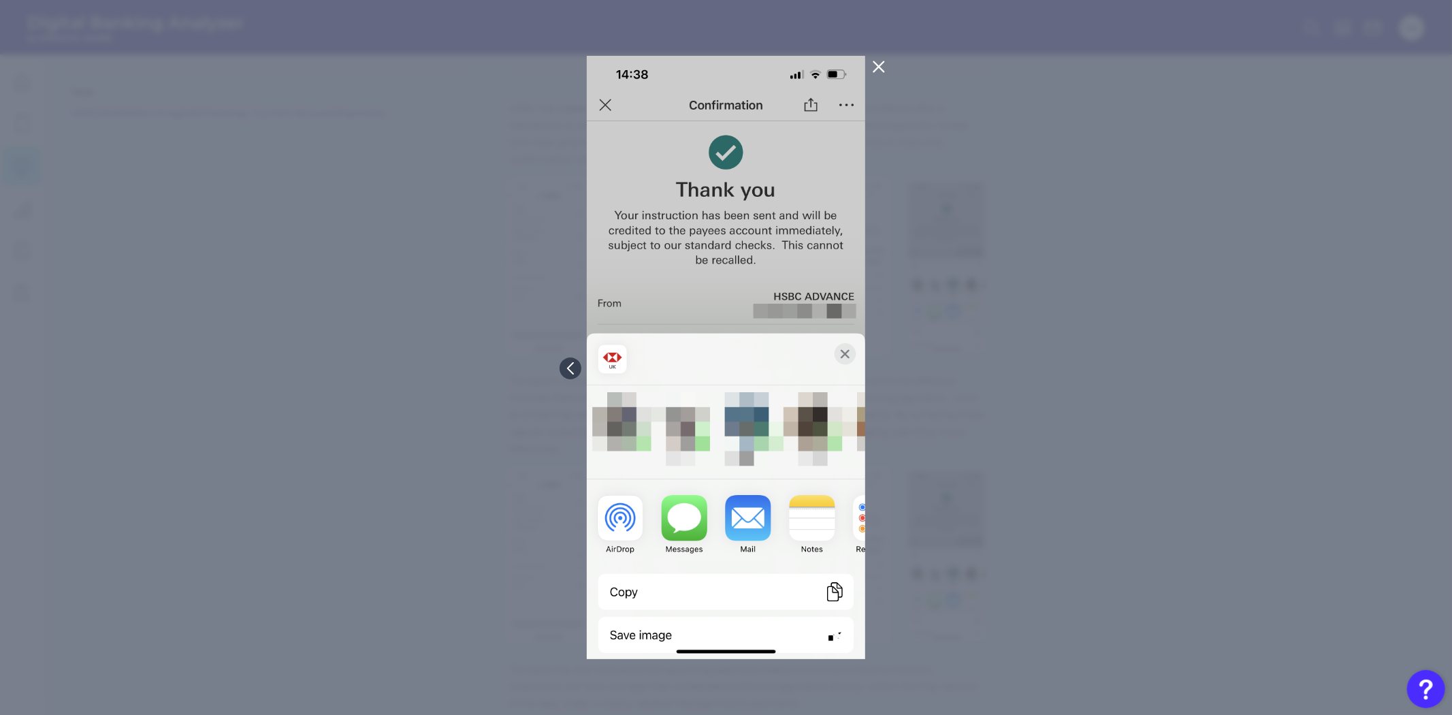
click at [882, 373] on div at bounding box center [726, 357] width 1452 height 715
click at [980, 269] on div at bounding box center [726, 357] width 1452 height 715
click at [871, 59] on icon at bounding box center [879, 67] width 16 height 16
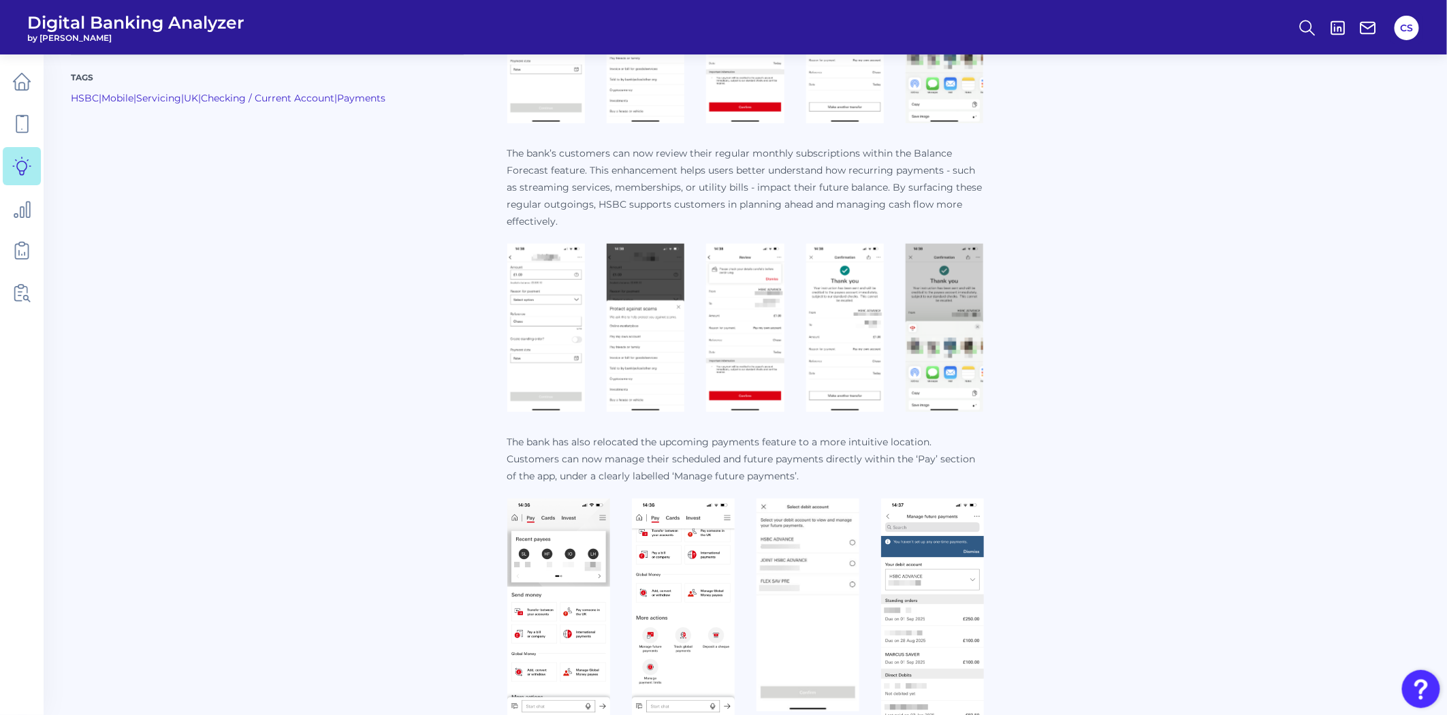
scroll to position [832, 0]
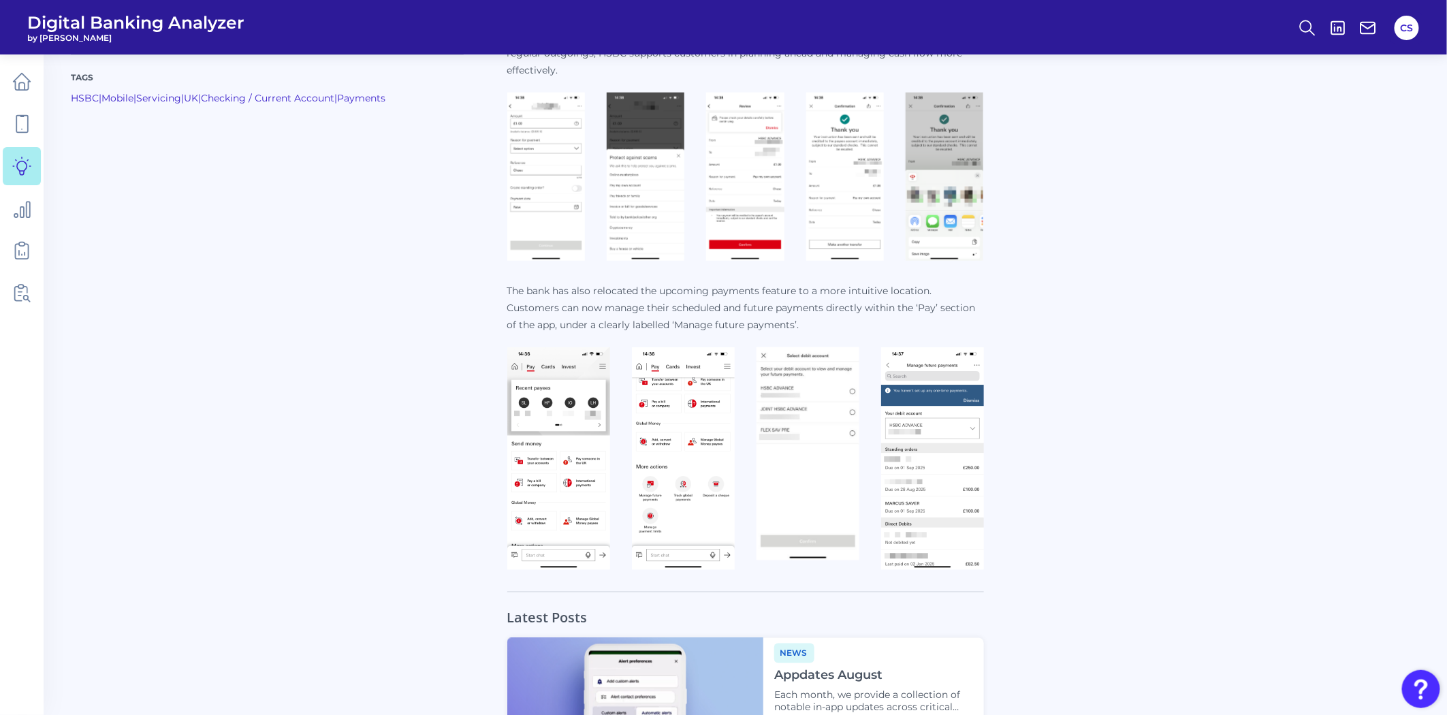
click at [923, 447] on img at bounding box center [932, 458] width 103 height 223
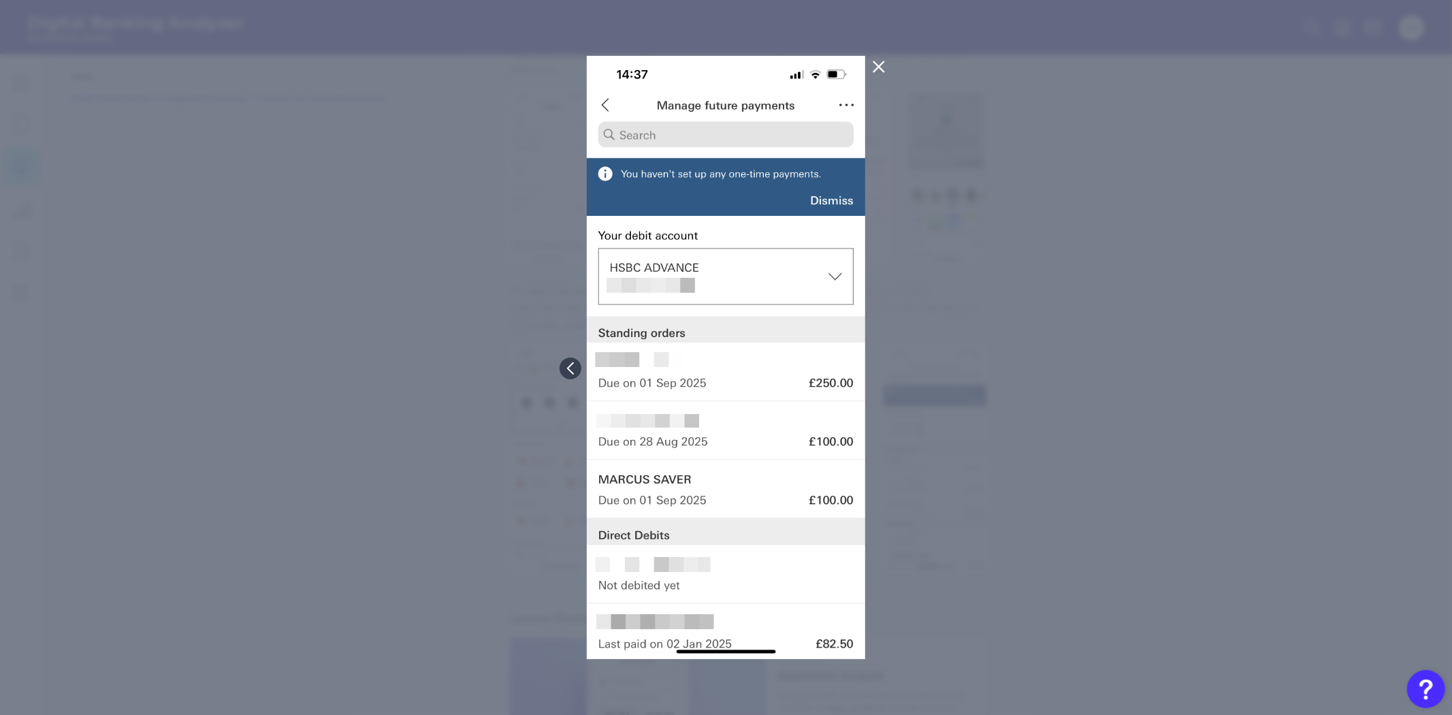
click at [1094, 429] on div at bounding box center [726, 357] width 1452 height 715
click at [875, 65] on icon at bounding box center [879, 67] width 16 height 16
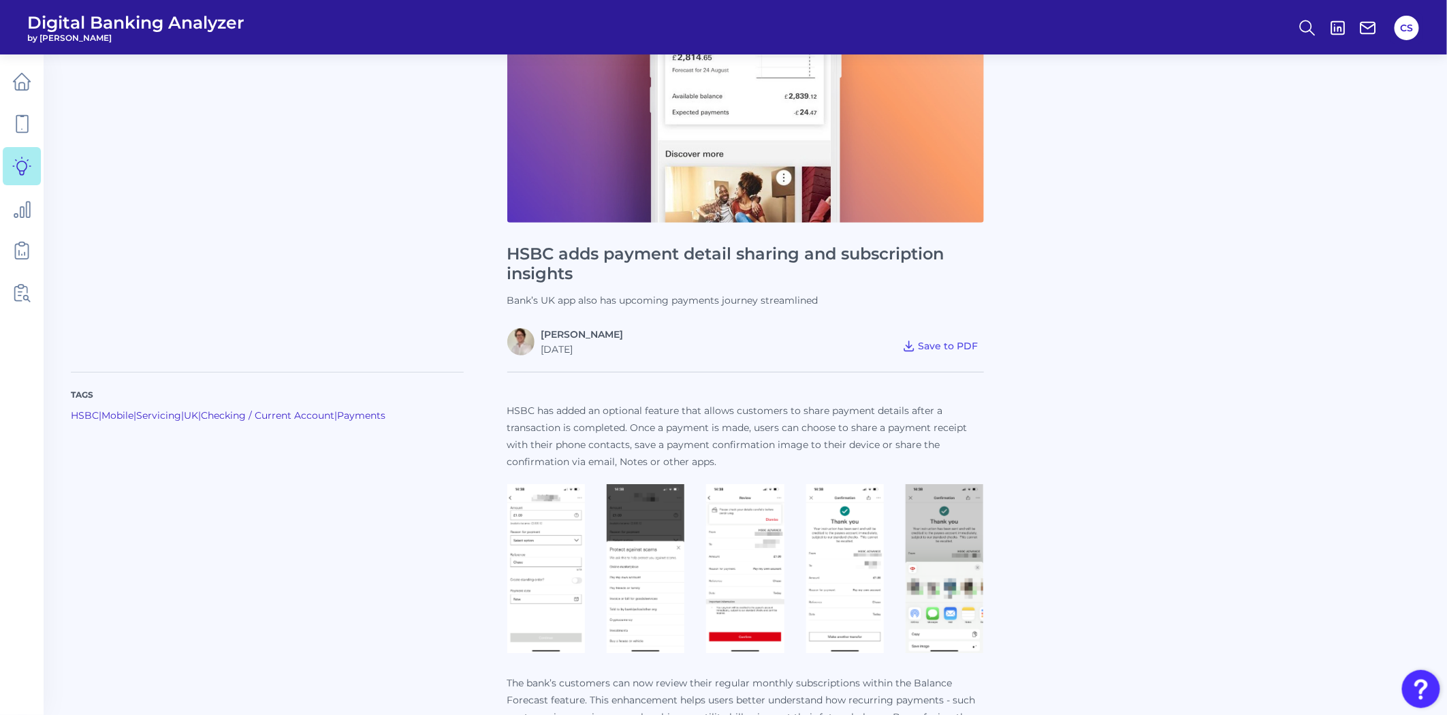
scroll to position [302, 0]
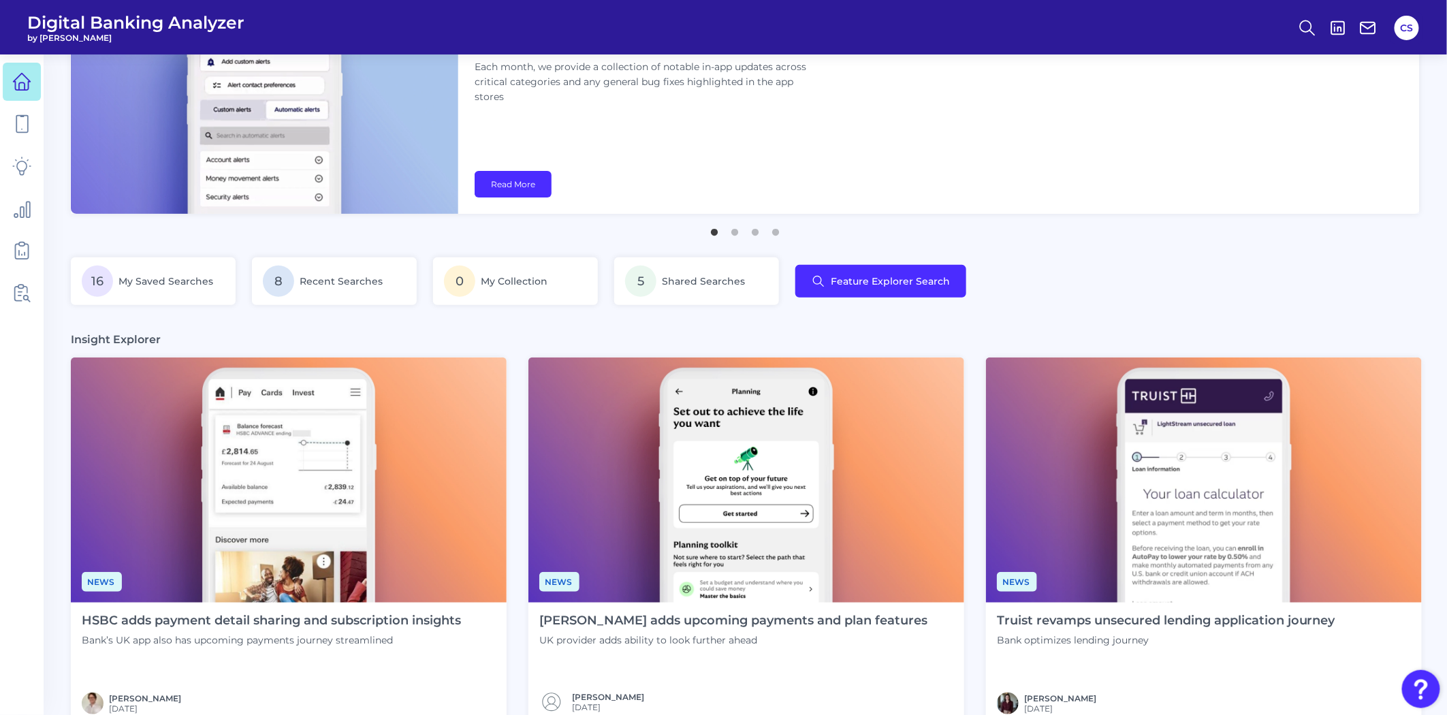
scroll to position [227, 0]
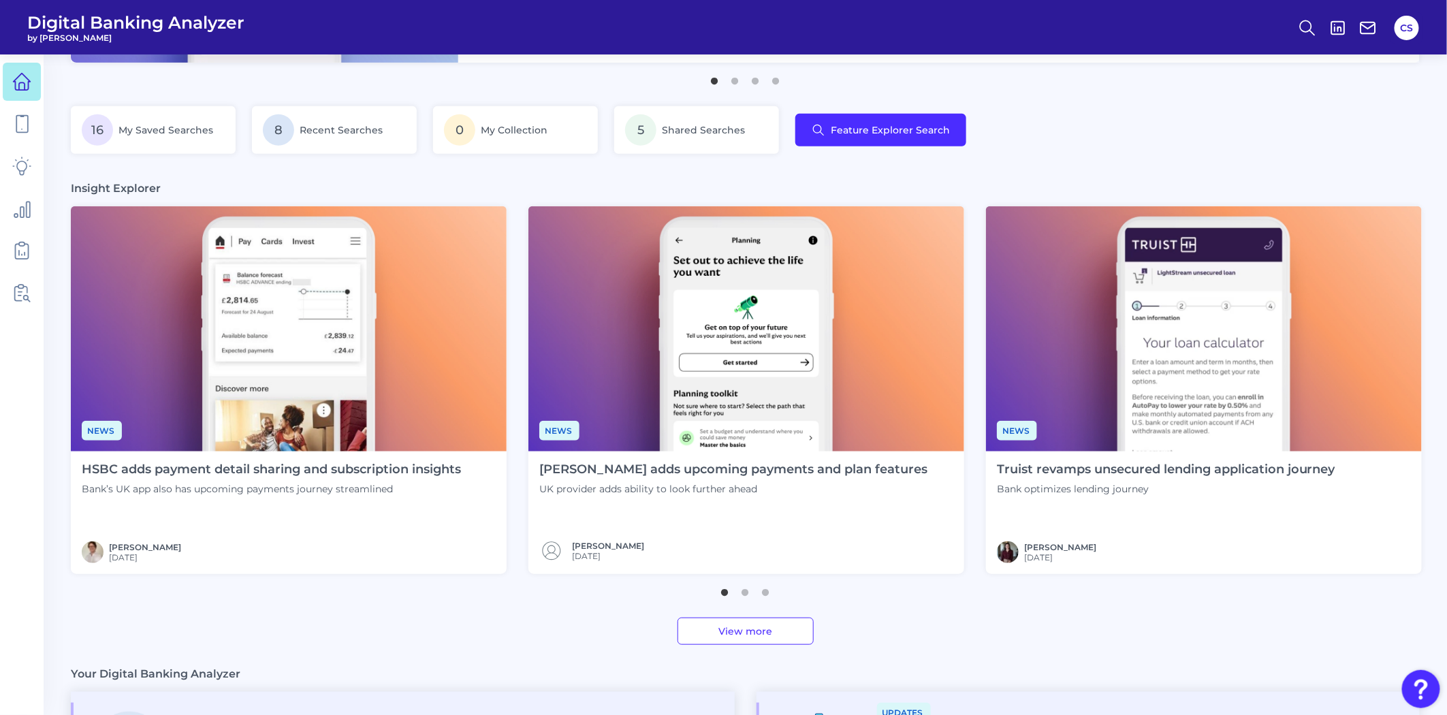
click at [1244, 327] on img at bounding box center [1204, 328] width 436 height 245
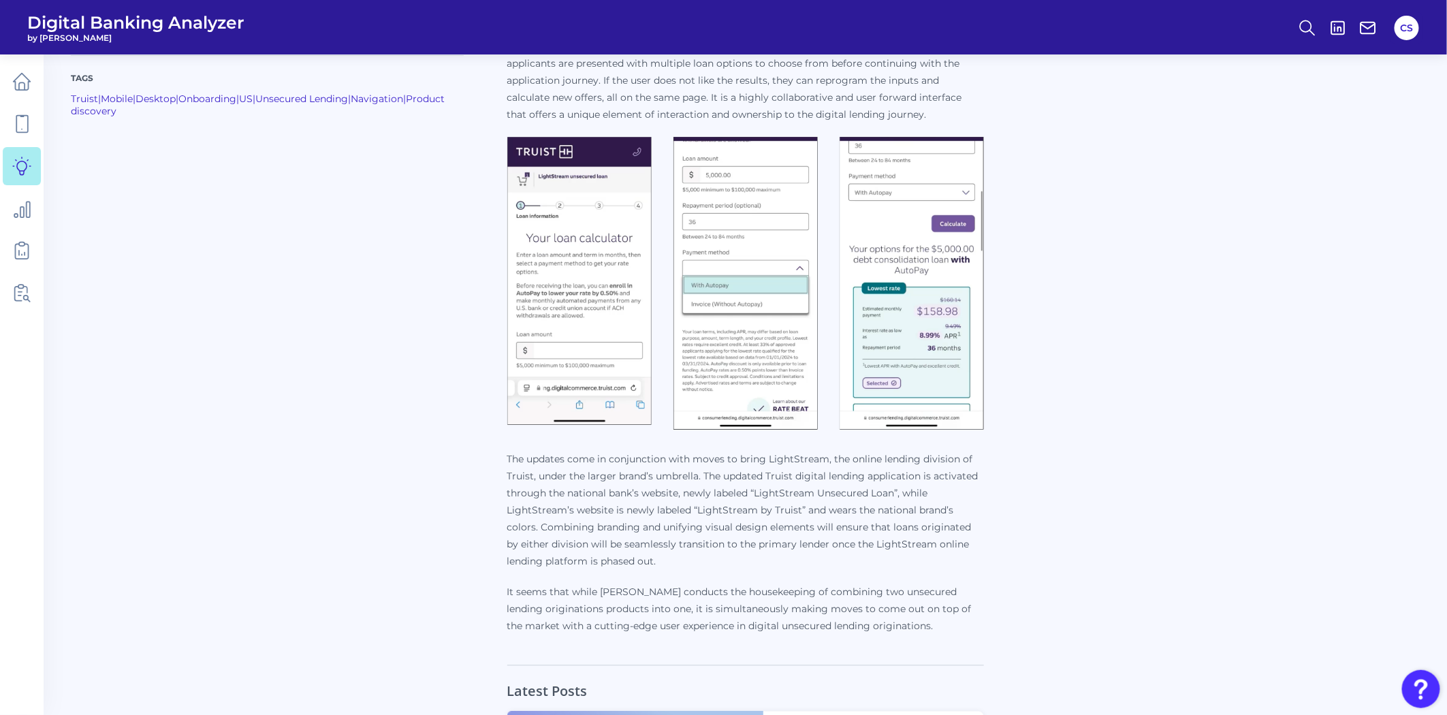
scroll to position [529, 0]
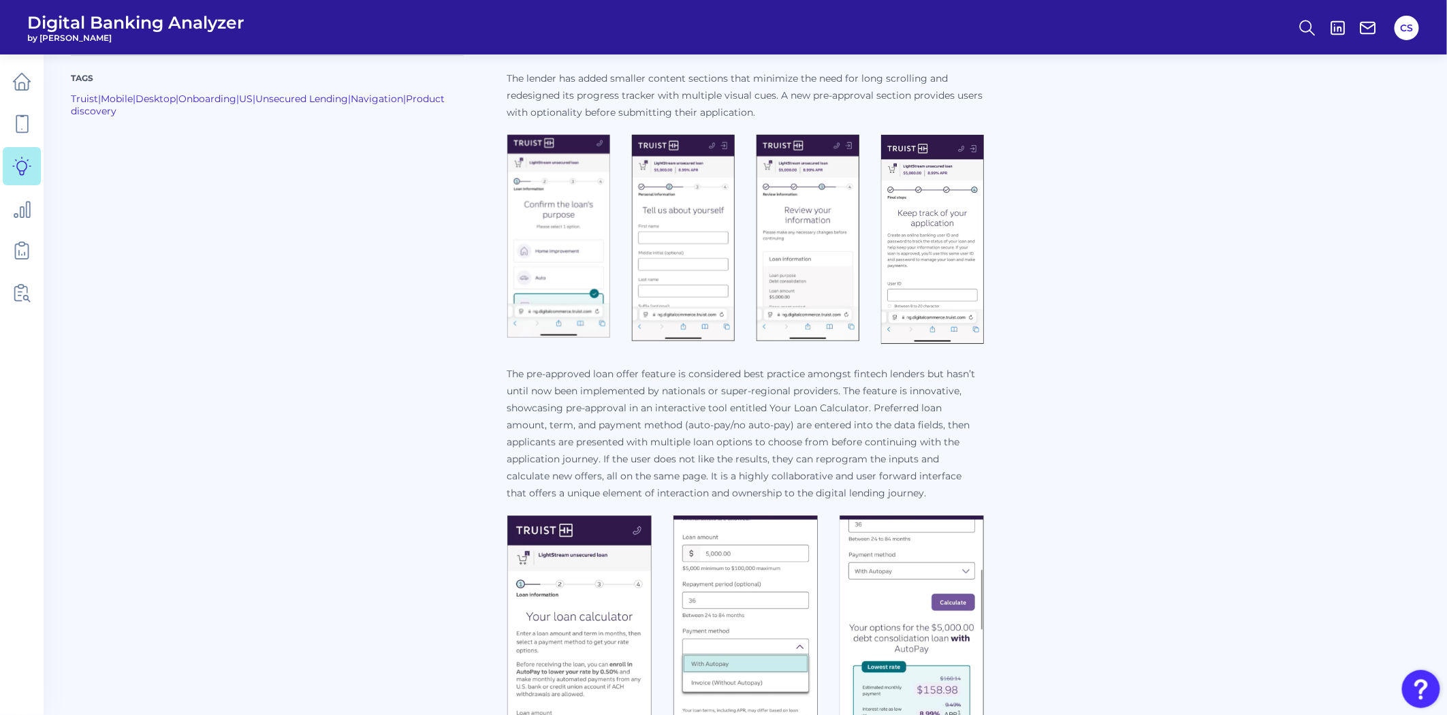
click at [688, 210] on img at bounding box center [683, 238] width 103 height 207
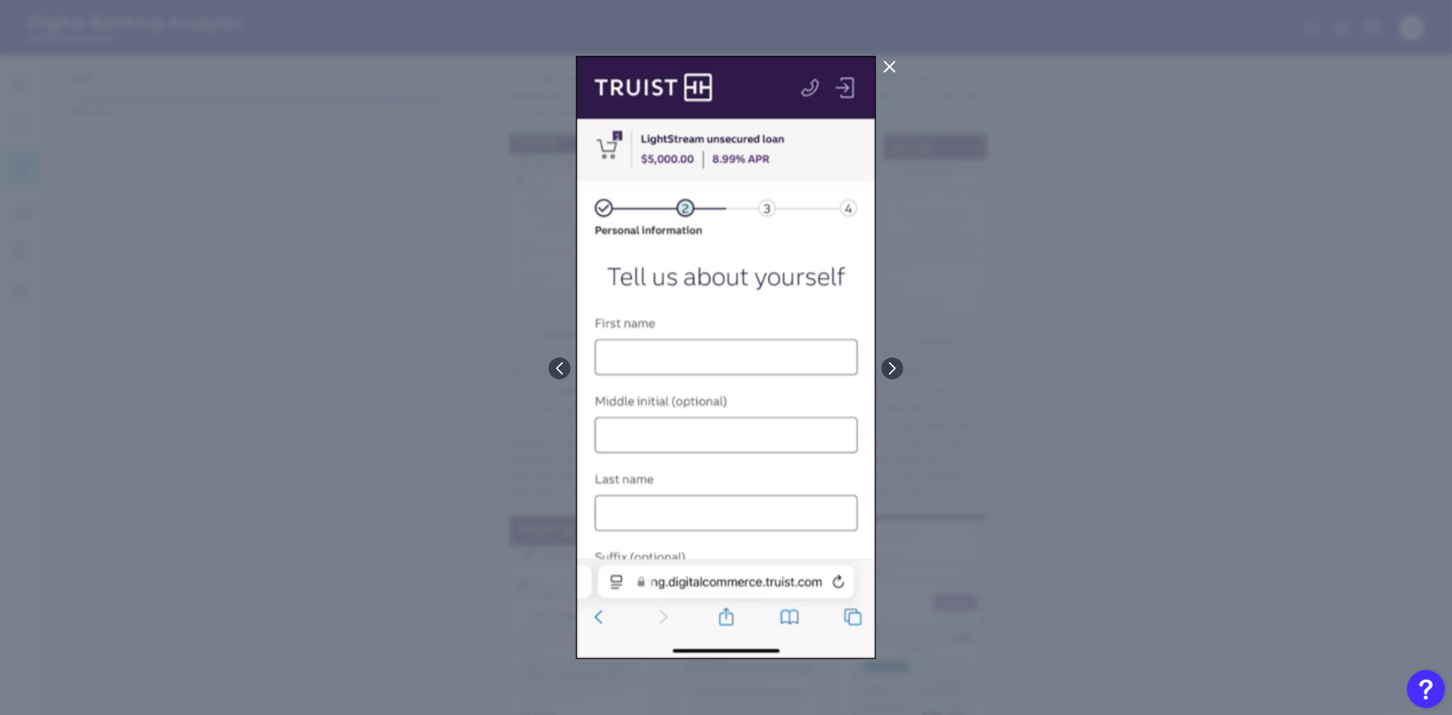
click at [1164, 403] on div at bounding box center [726, 357] width 1452 height 715
click at [886, 63] on icon at bounding box center [889, 67] width 10 height 10
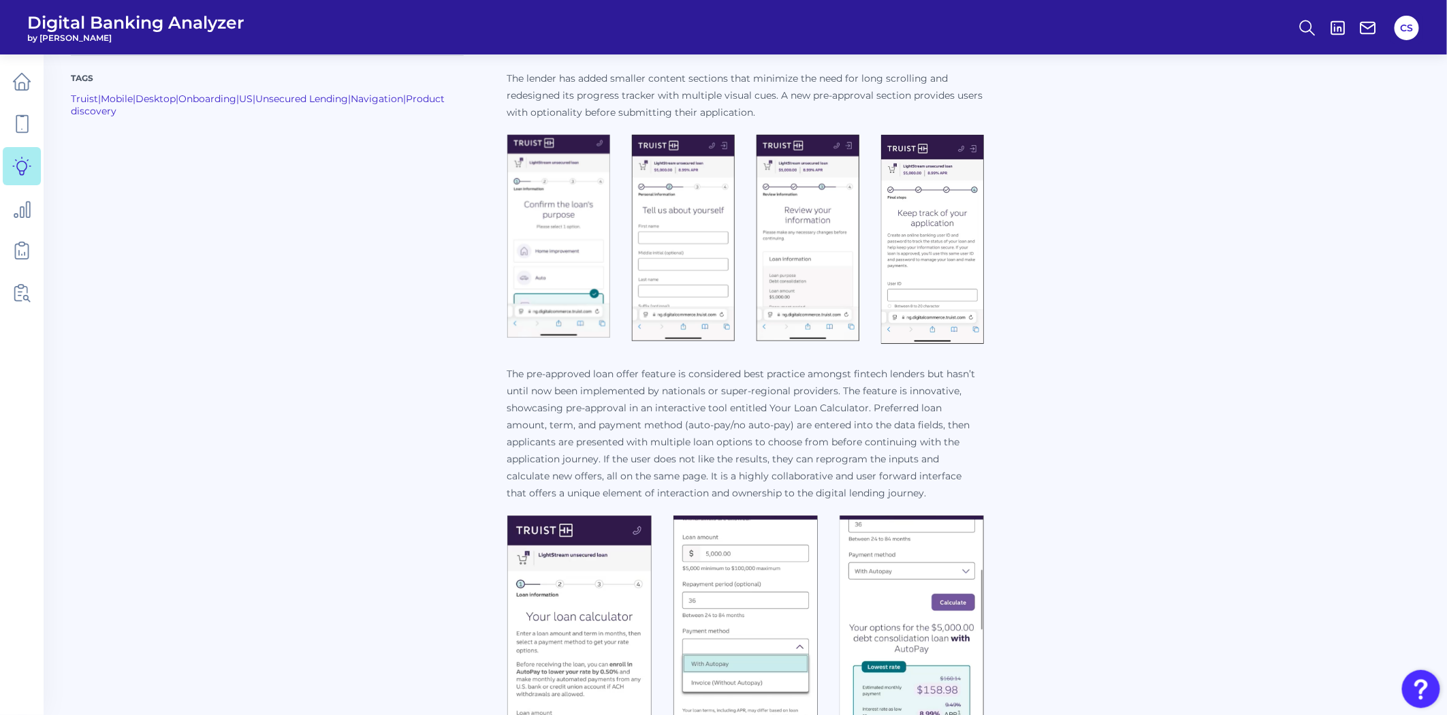
scroll to position [453, 0]
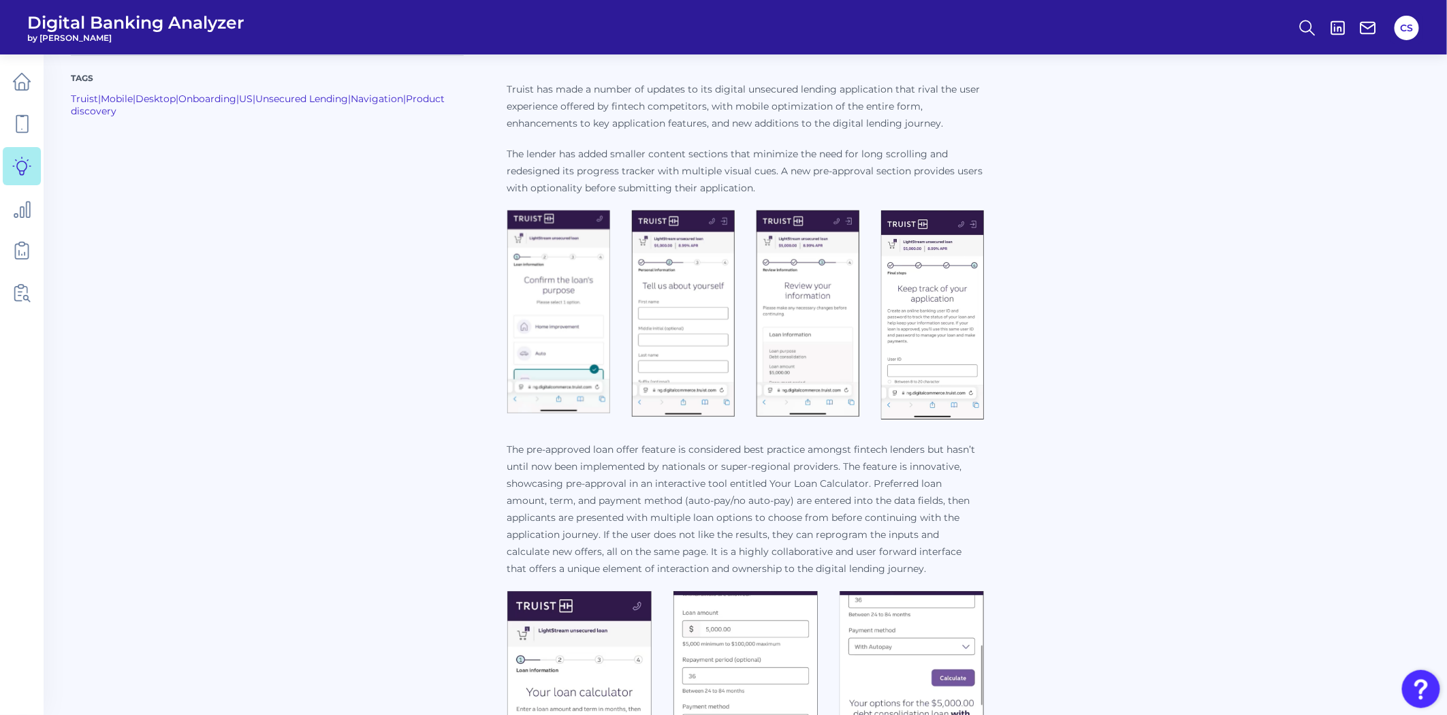
click at [539, 321] on img at bounding box center [558, 311] width 103 height 203
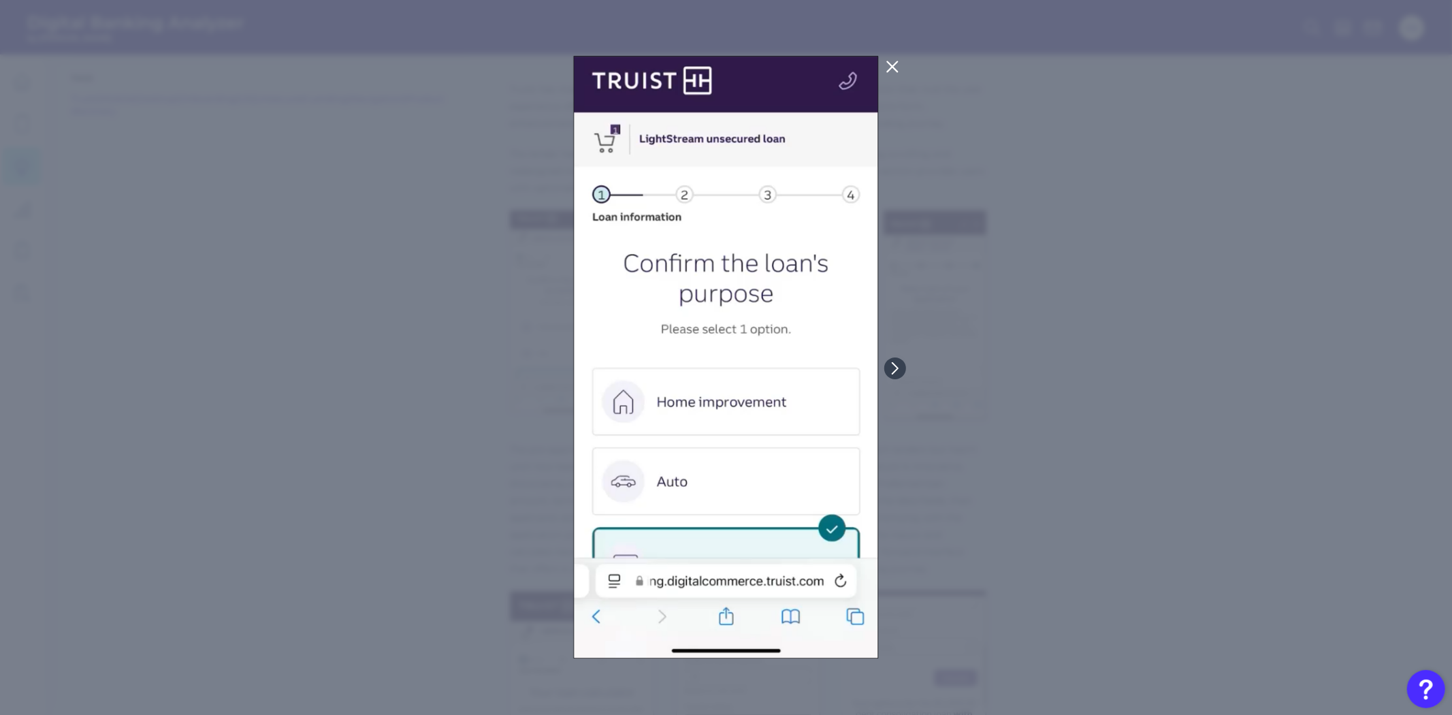
click at [892, 65] on icon at bounding box center [892, 67] width 10 height 10
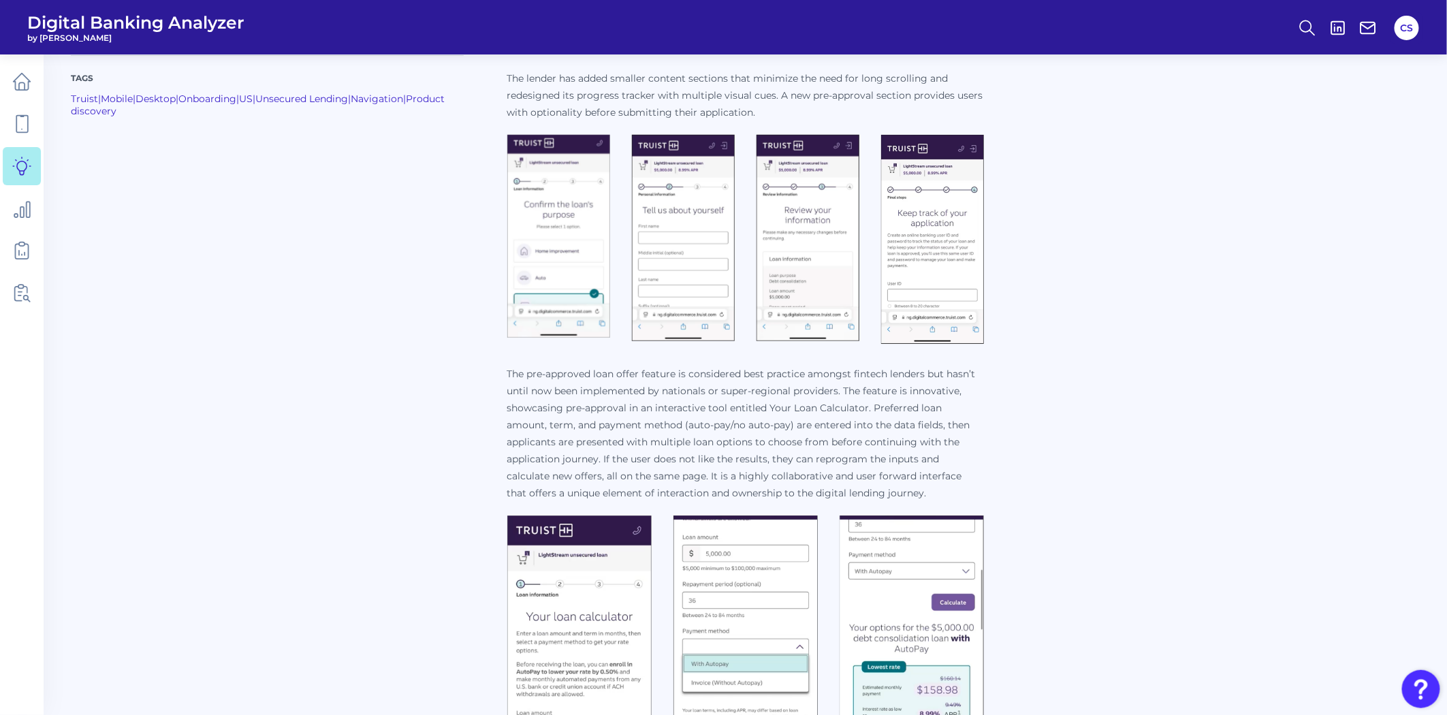
scroll to position [681, 0]
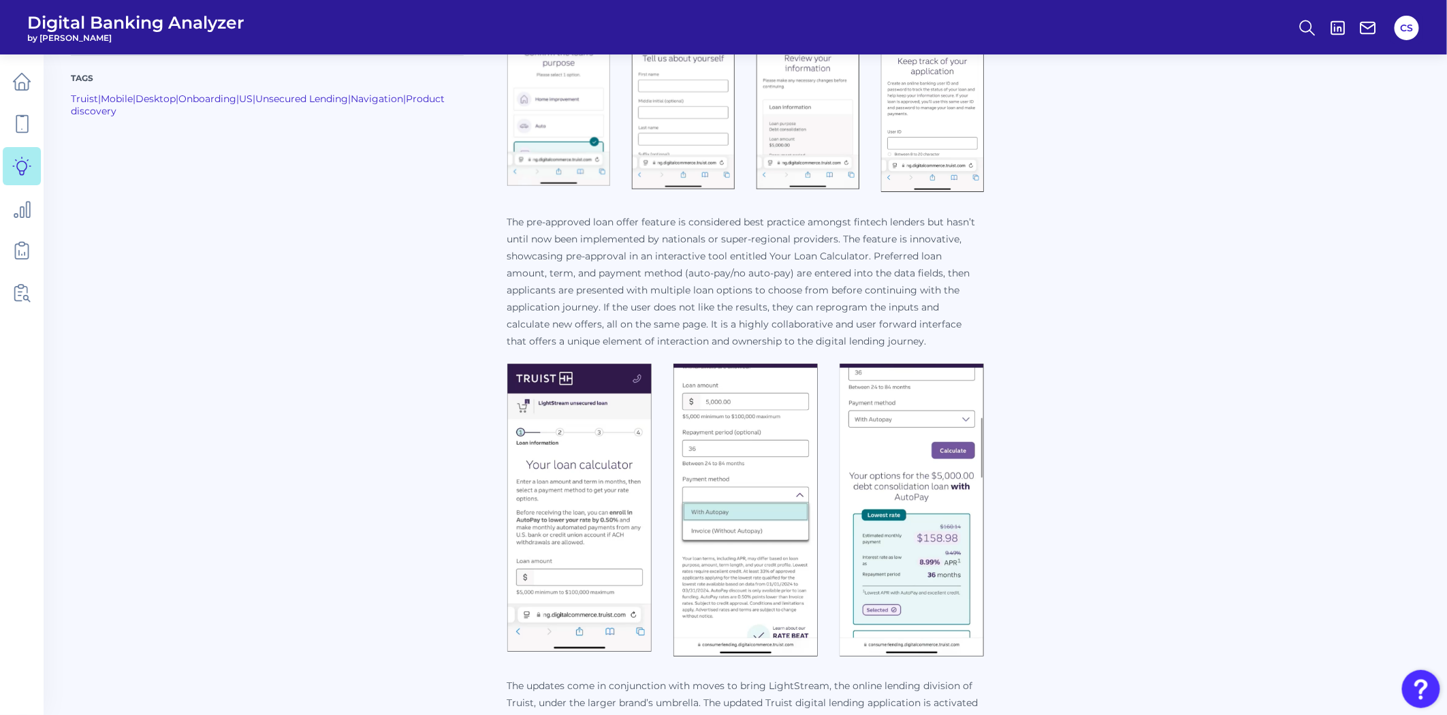
click at [568, 511] on img at bounding box center [579, 508] width 144 height 288
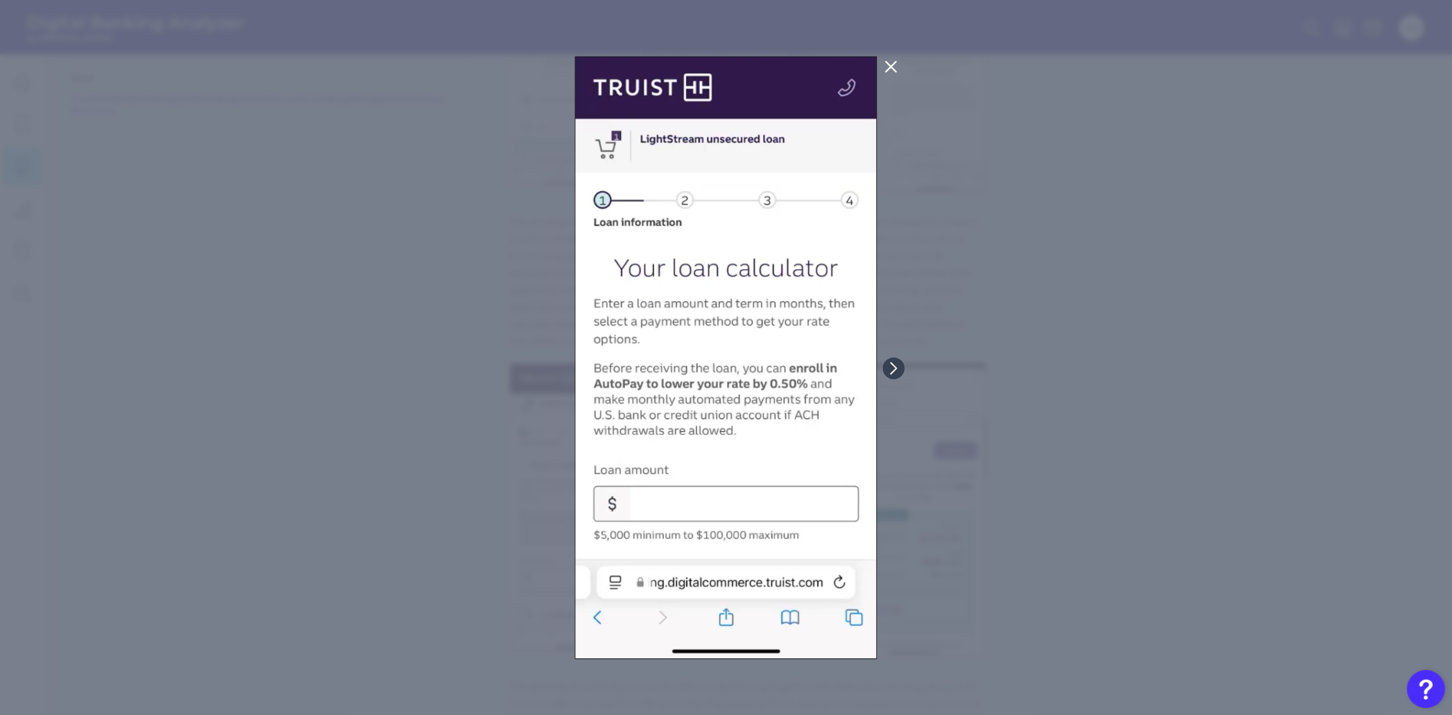
click at [886, 69] on icon at bounding box center [891, 67] width 16 height 16
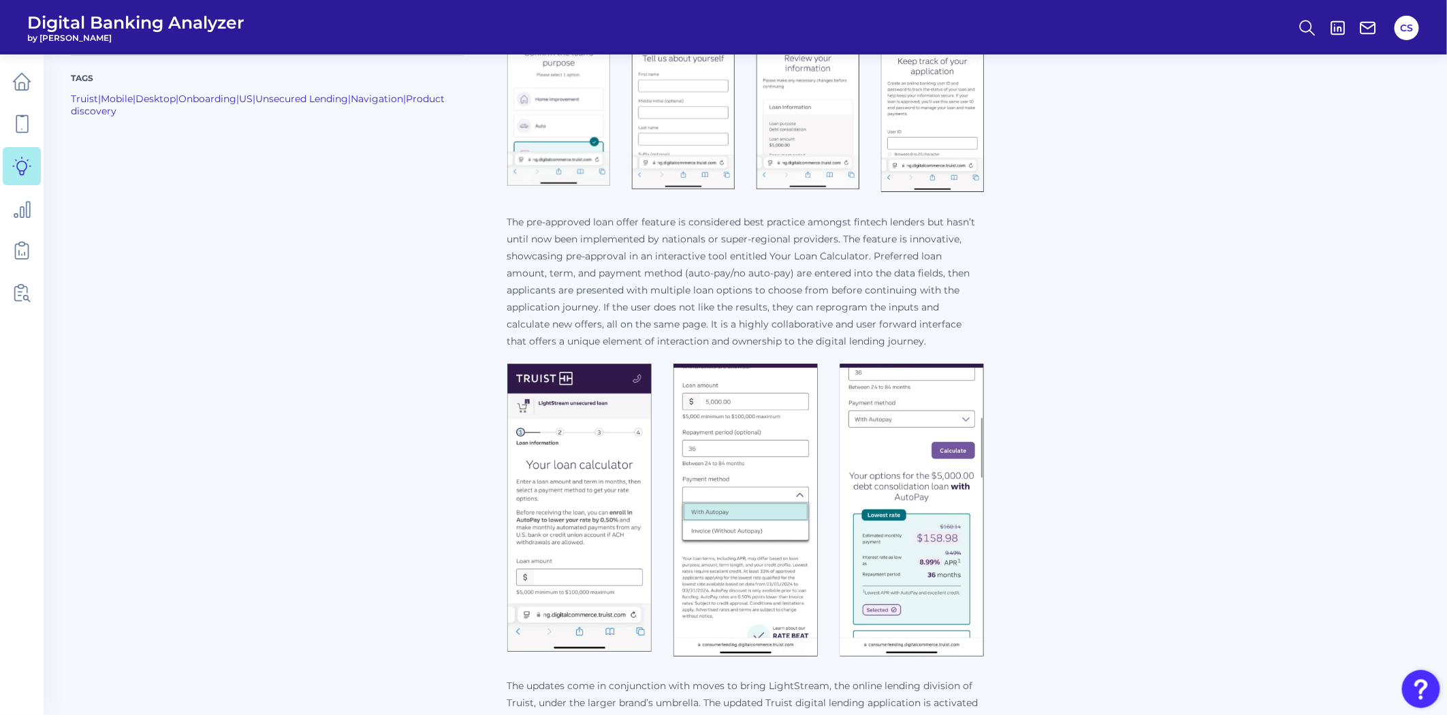
click at [888, 515] on img at bounding box center [911, 510] width 144 height 292
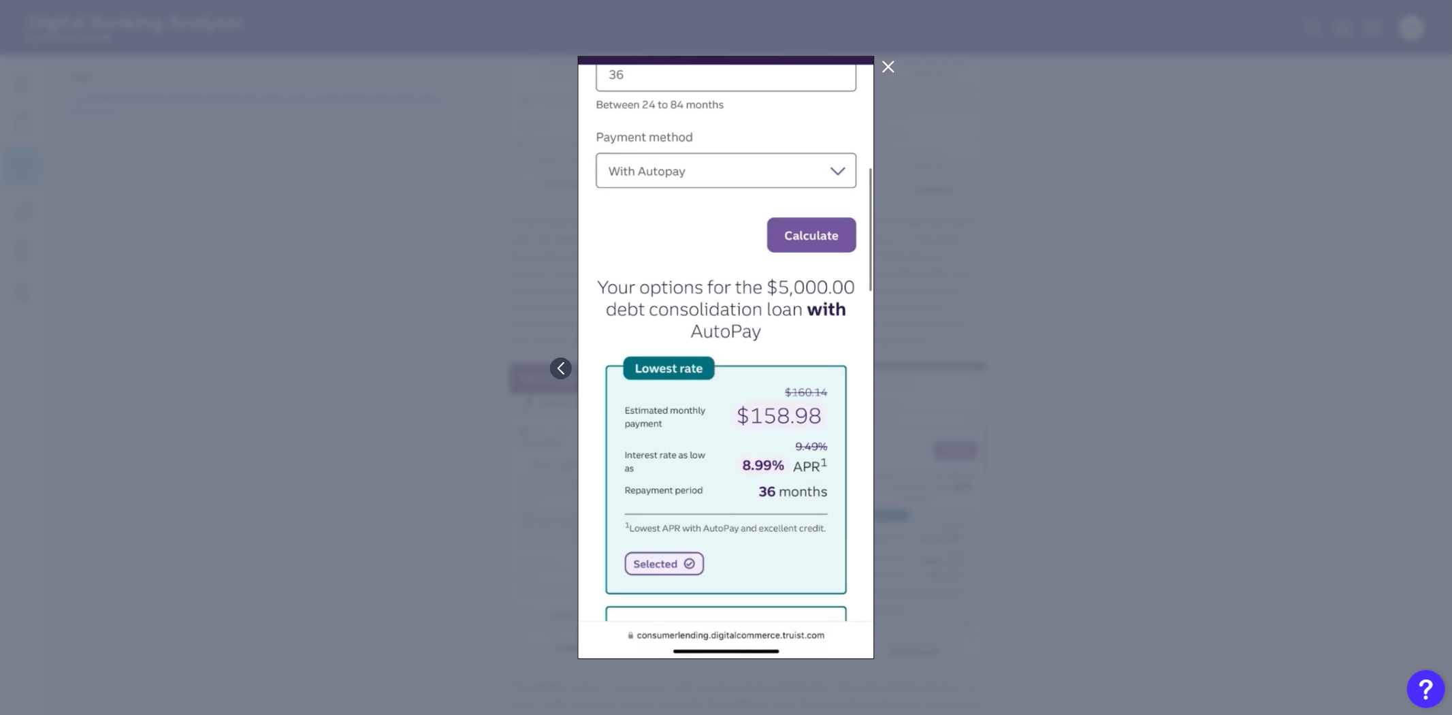
click at [993, 380] on div at bounding box center [726, 357] width 1452 height 715
click at [890, 73] on icon at bounding box center [888, 67] width 16 height 16
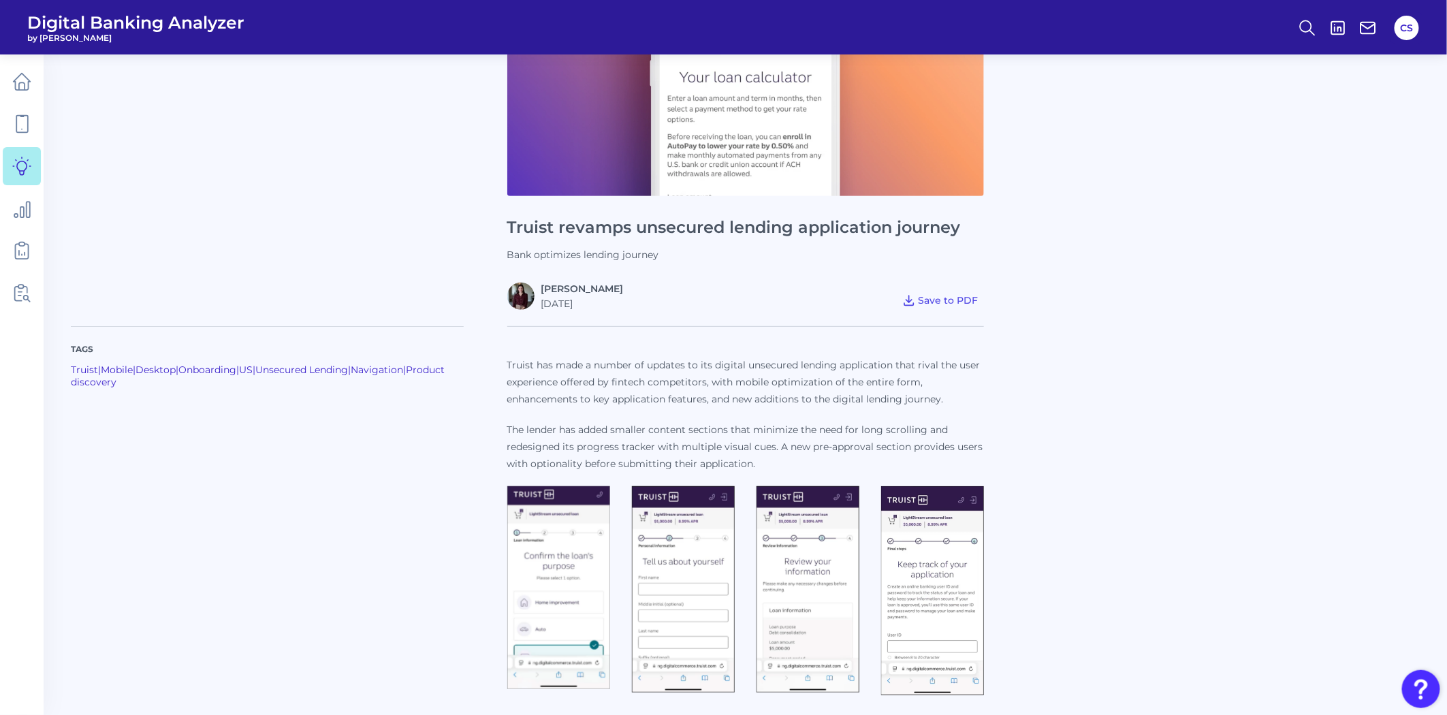
scroll to position [0, 0]
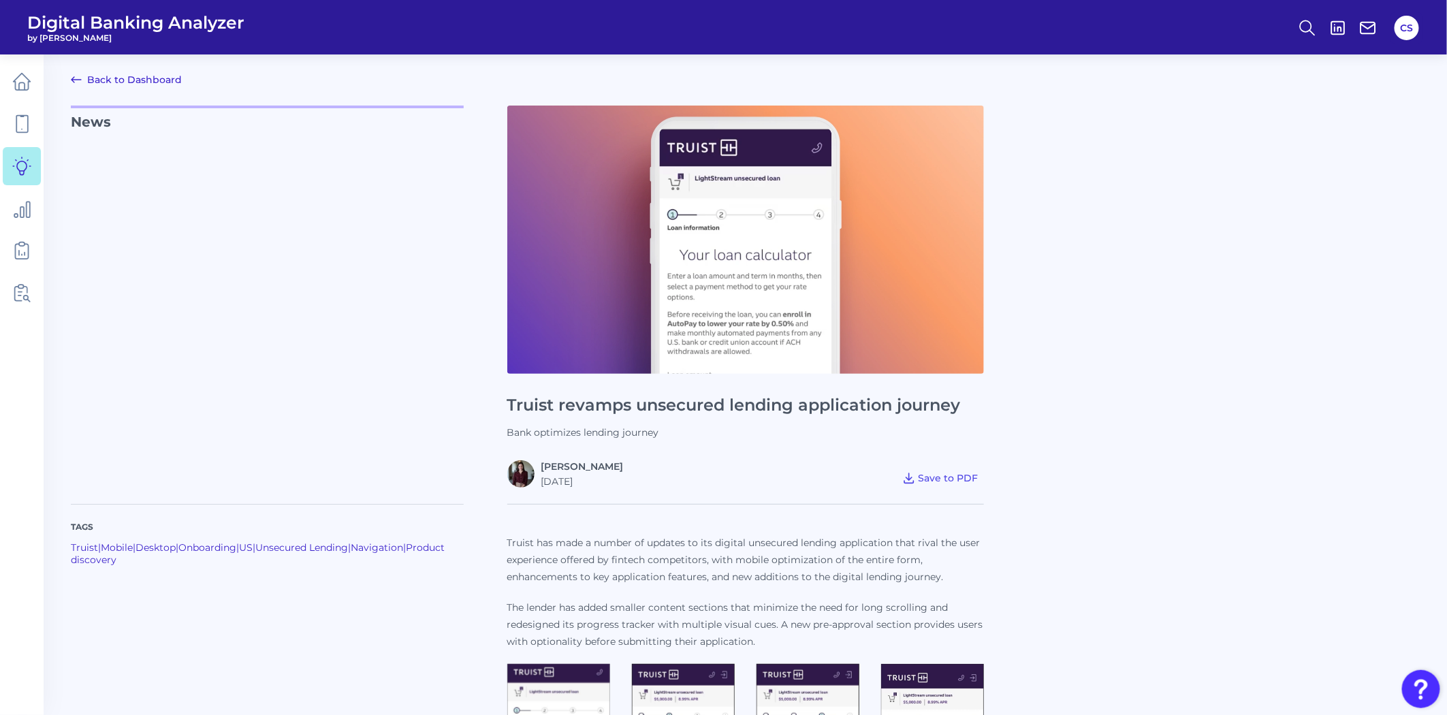
click at [161, 83] on link "Back to Dashboard" at bounding box center [126, 79] width 111 height 16
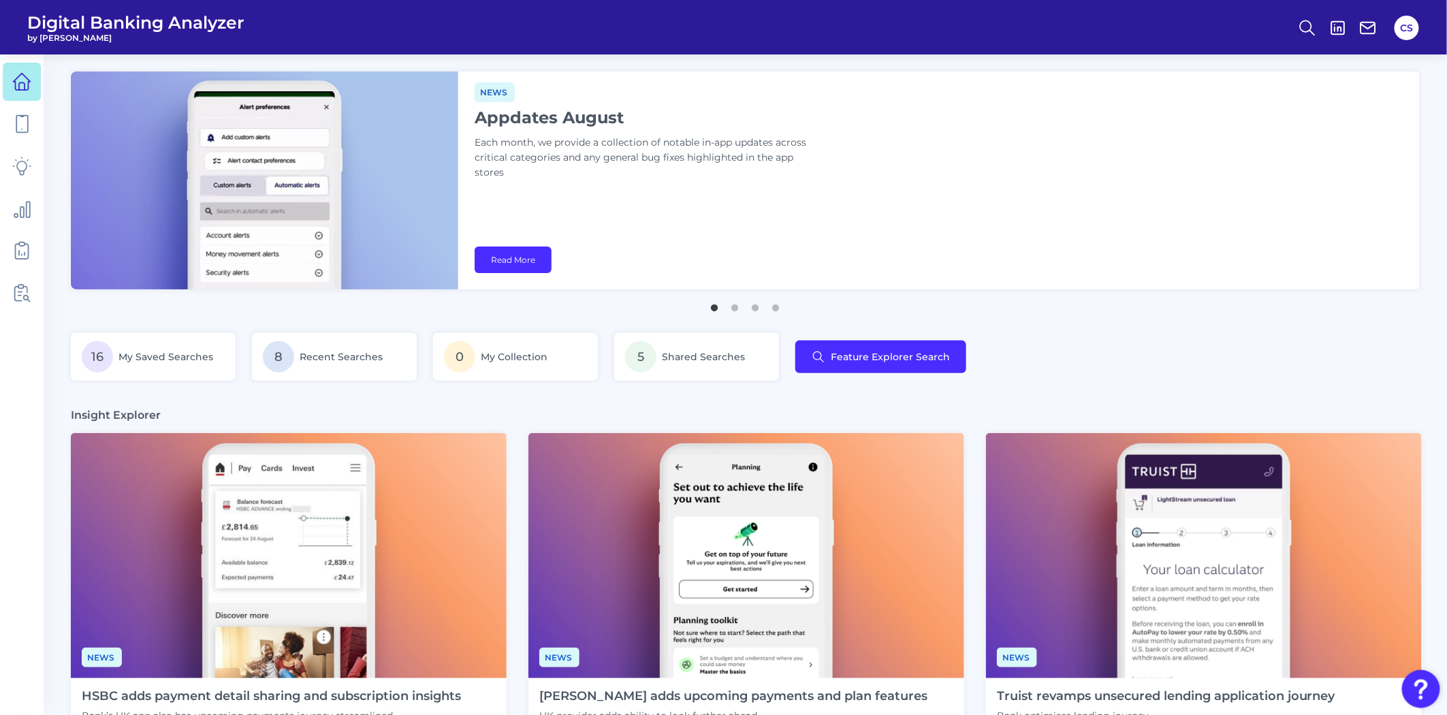
scroll to position [302, 0]
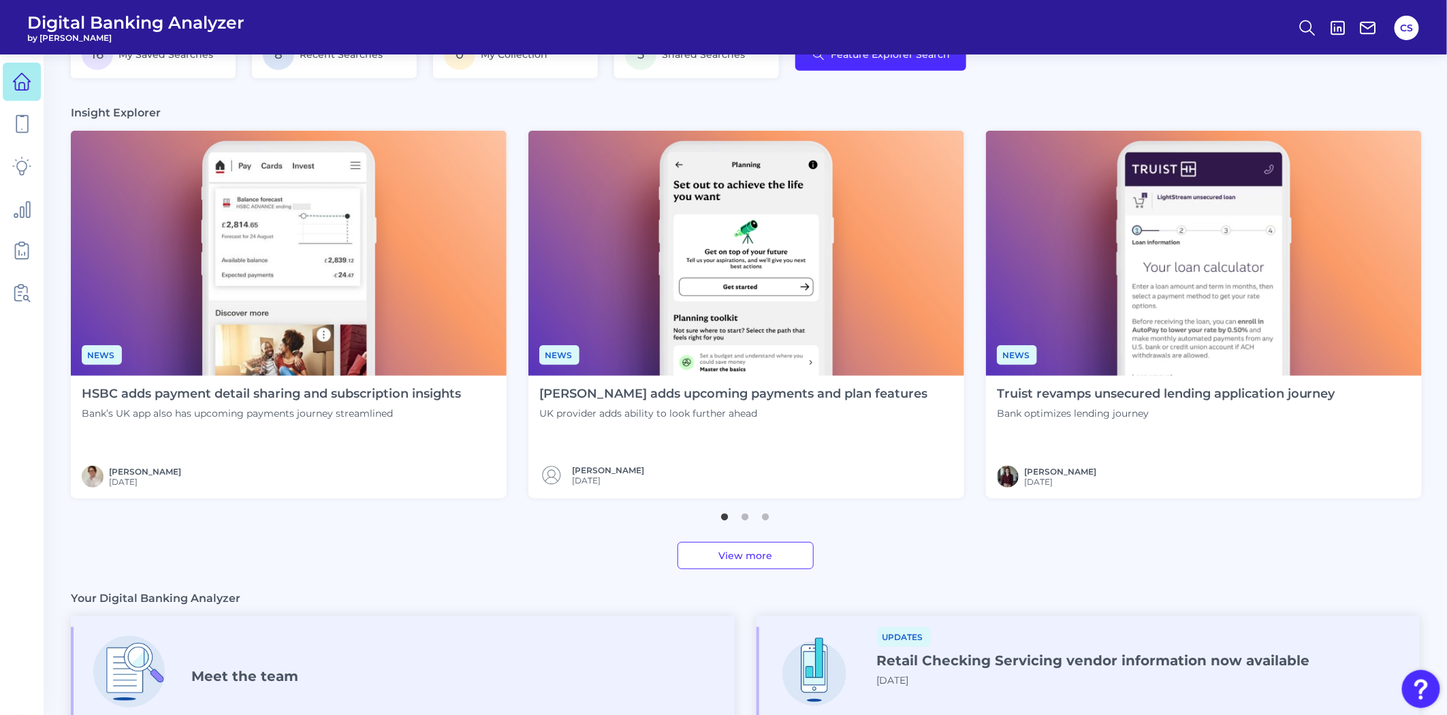
click at [704, 556] on link "View more" at bounding box center [745, 555] width 136 height 27
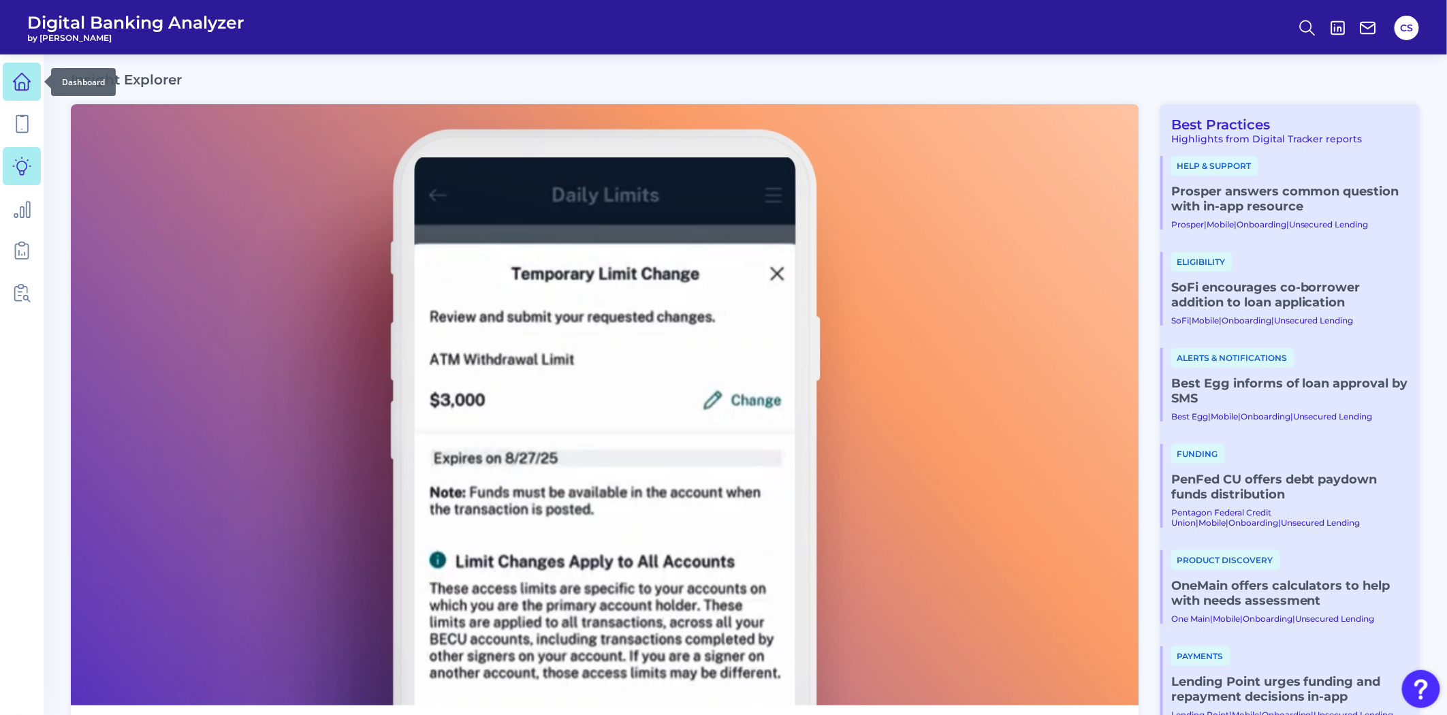
click at [10, 87] on link at bounding box center [22, 82] width 38 height 38
